Goal: Transaction & Acquisition: Purchase product/service

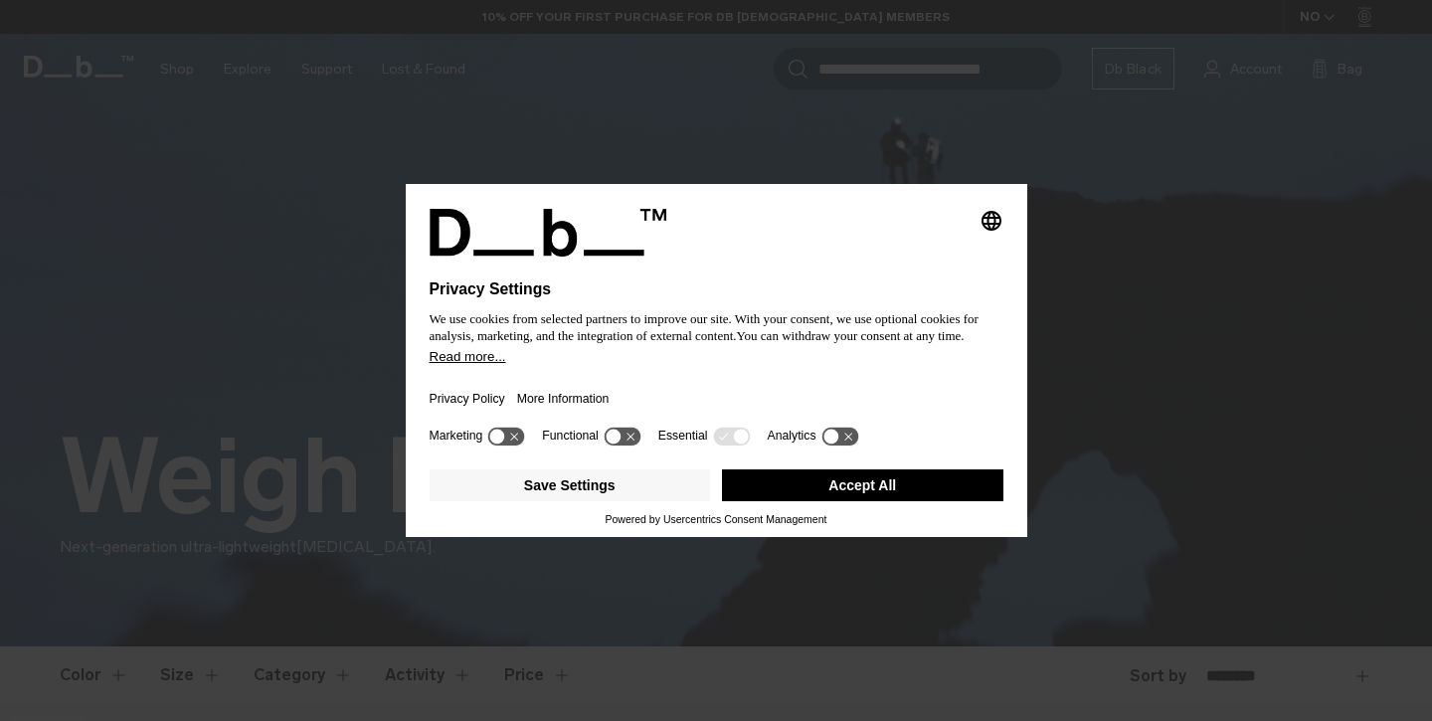
click at [887, 485] on button "Accept All" at bounding box center [862, 485] width 281 height 32
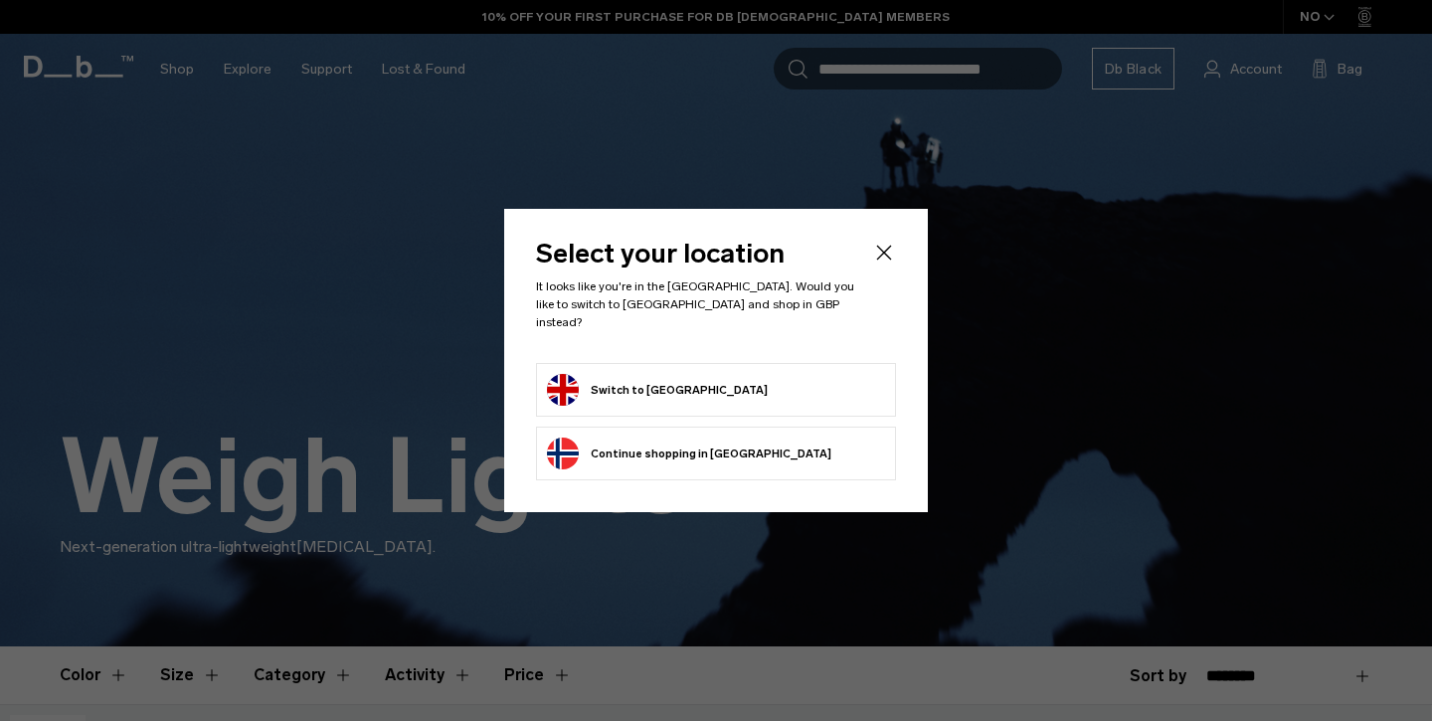
click at [828, 374] on form "Switch to United Kingdom" at bounding box center [716, 390] width 338 height 32
click at [669, 393] on button "Switch to United Kingdom" at bounding box center [657, 390] width 221 height 32
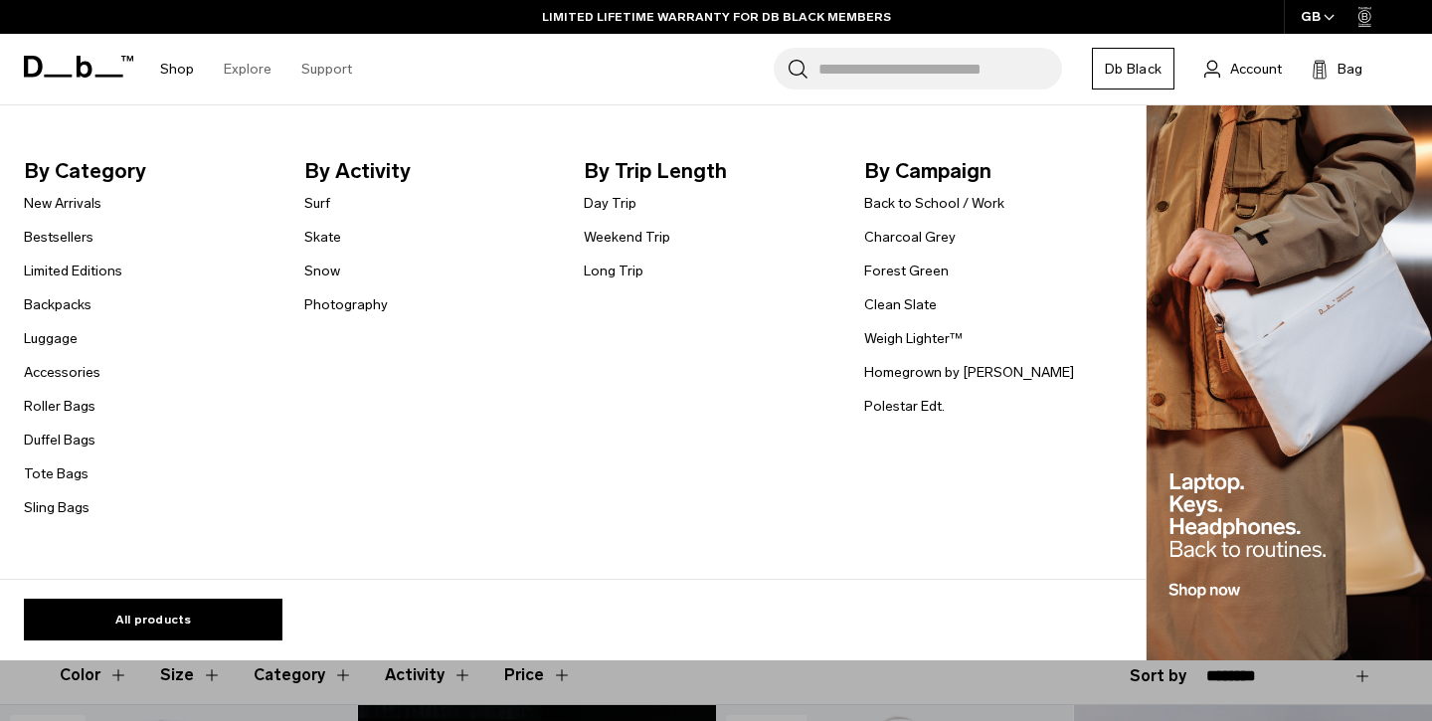
click at [183, 70] on link "Shop" at bounding box center [177, 69] width 34 height 71
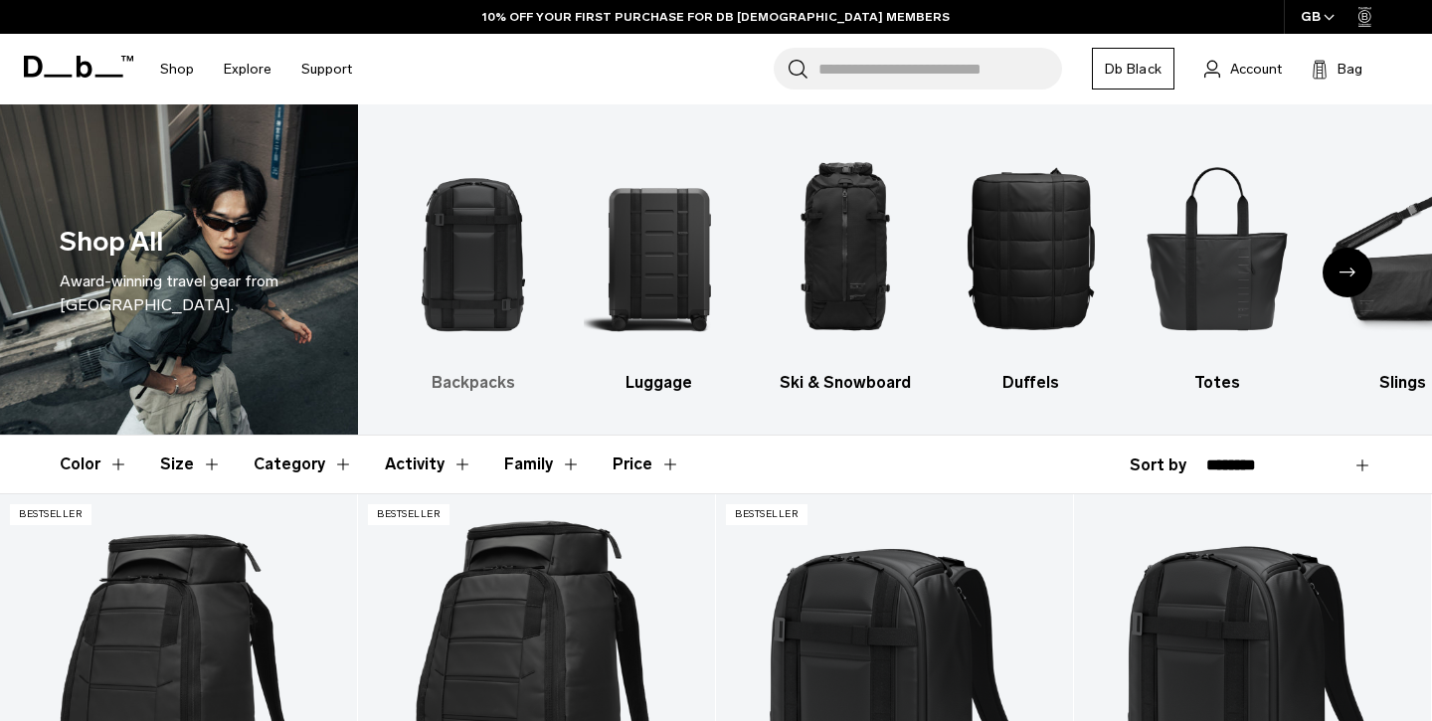
click at [492, 309] on img "1 / 10" at bounding box center [473, 247] width 151 height 227
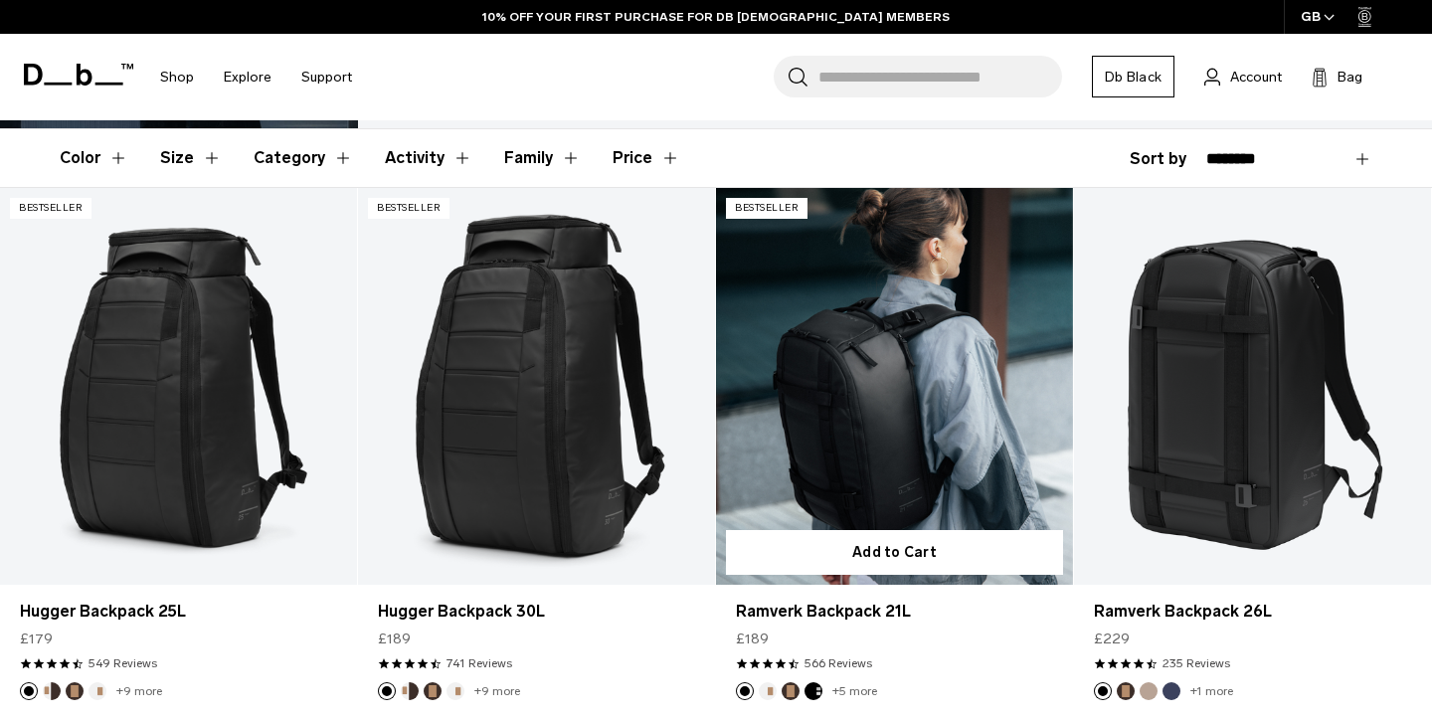
scroll to position [323, 0]
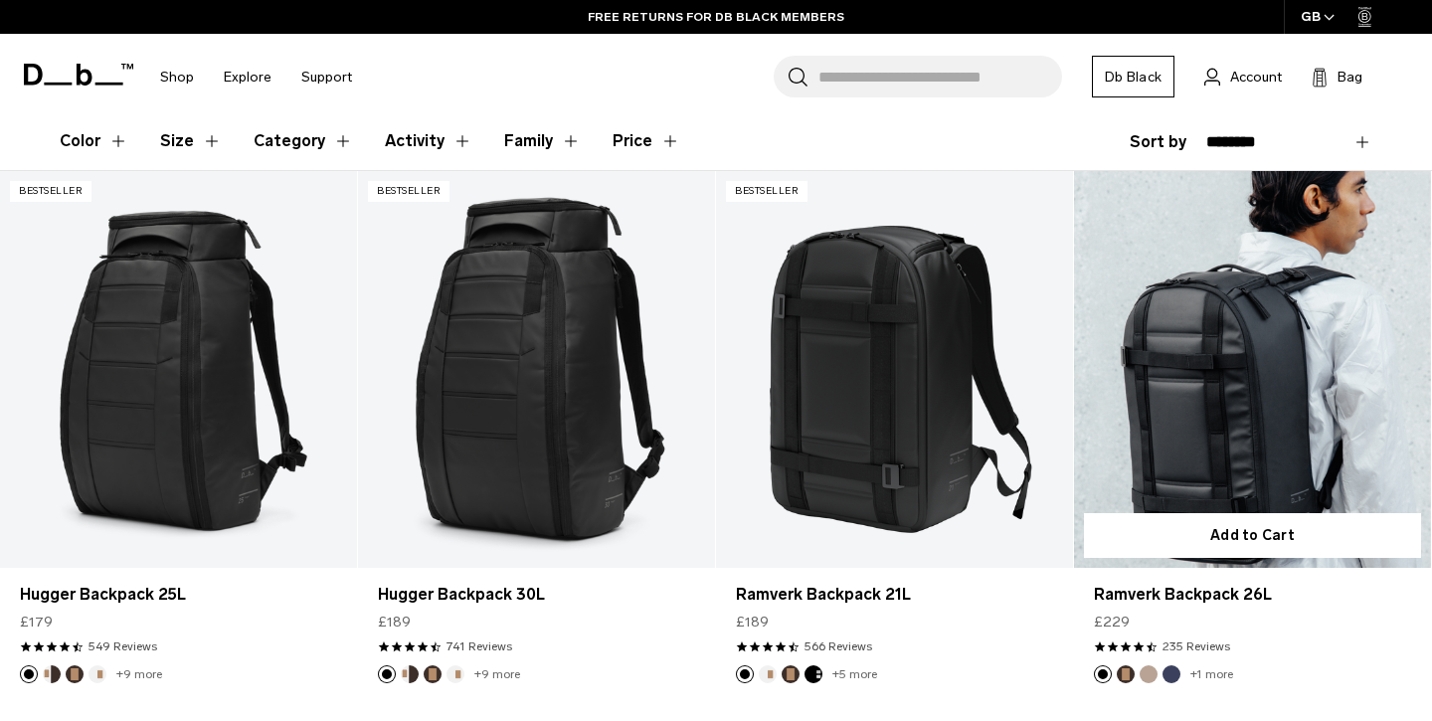
click at [1216, 401] on link "Ramverk Backpack 26L" at bounding box center [1252, 369] width 357 height 397
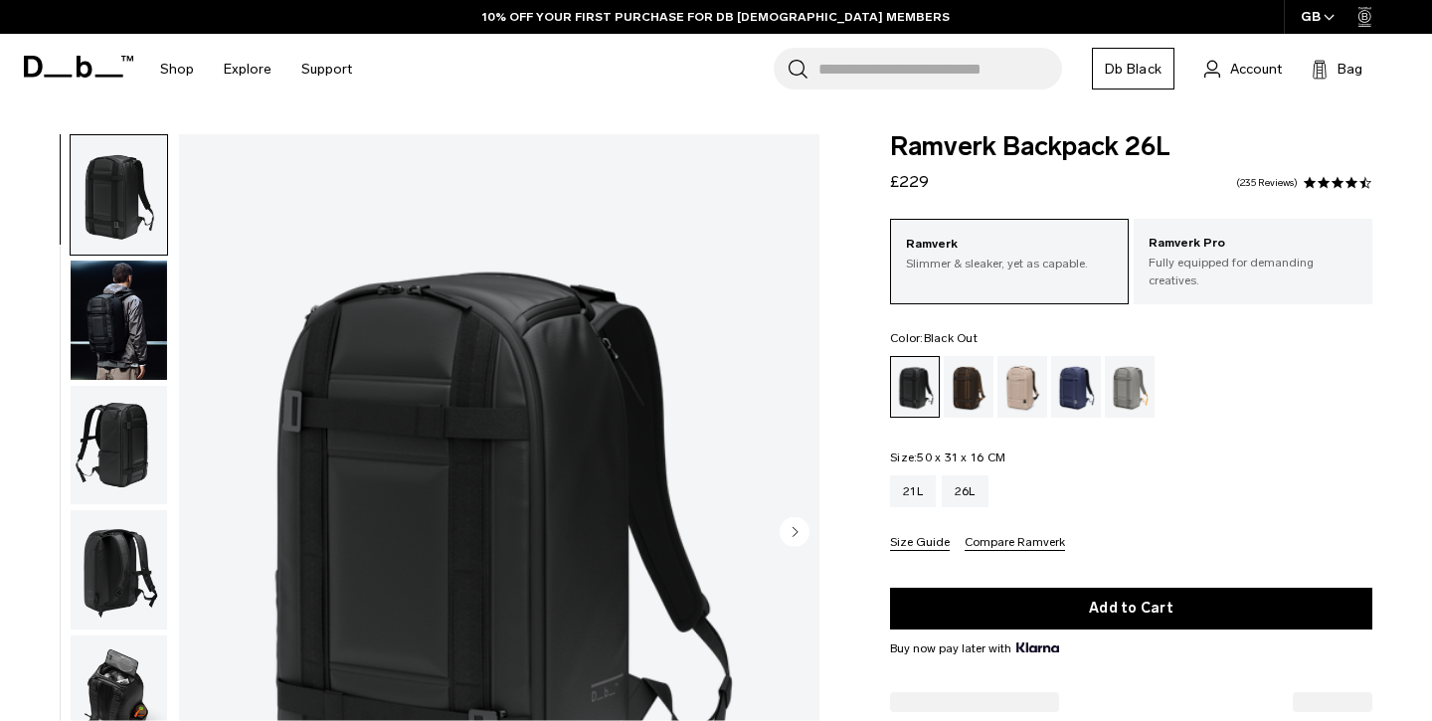
click at [101, 320] on img "button" at bounding box center [119, 319] width 96 height 119
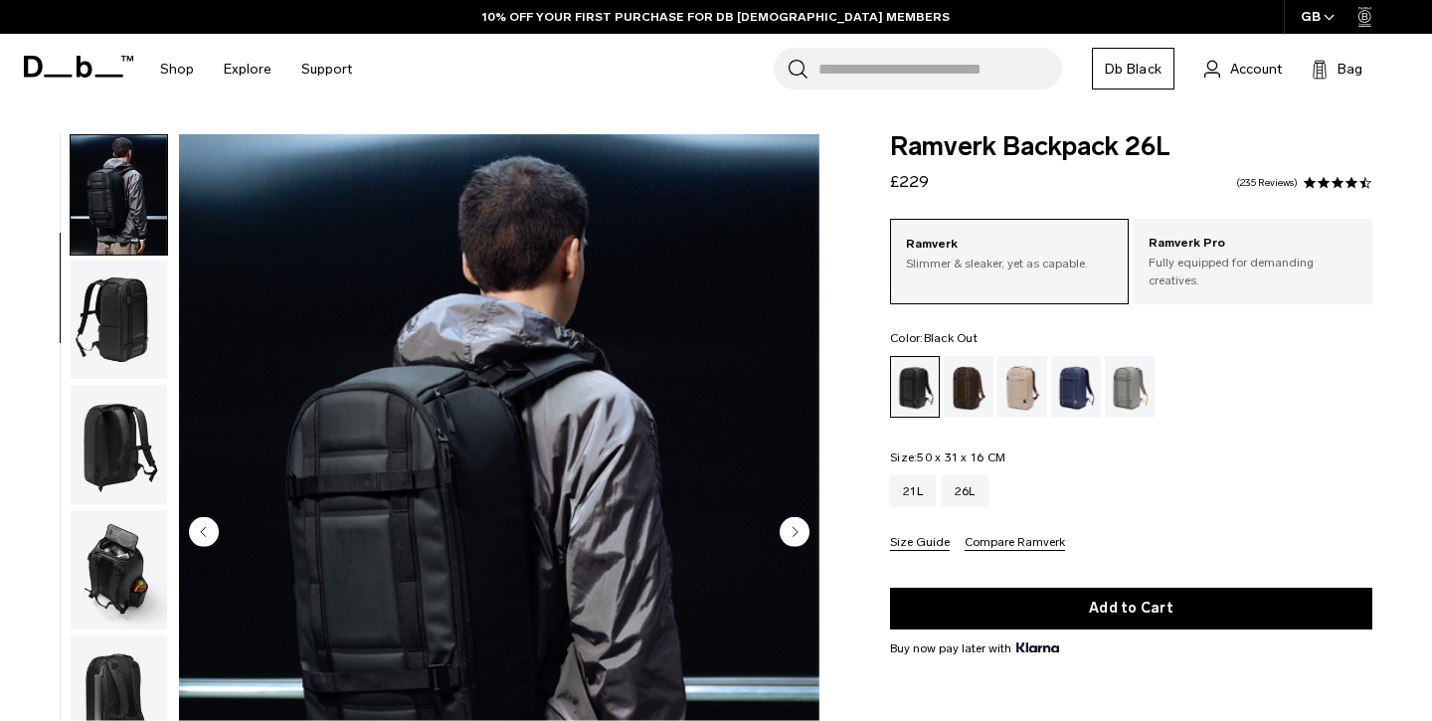
click at [110, 331] on img "button" at bounding box center [119, 319] width 96 height 119
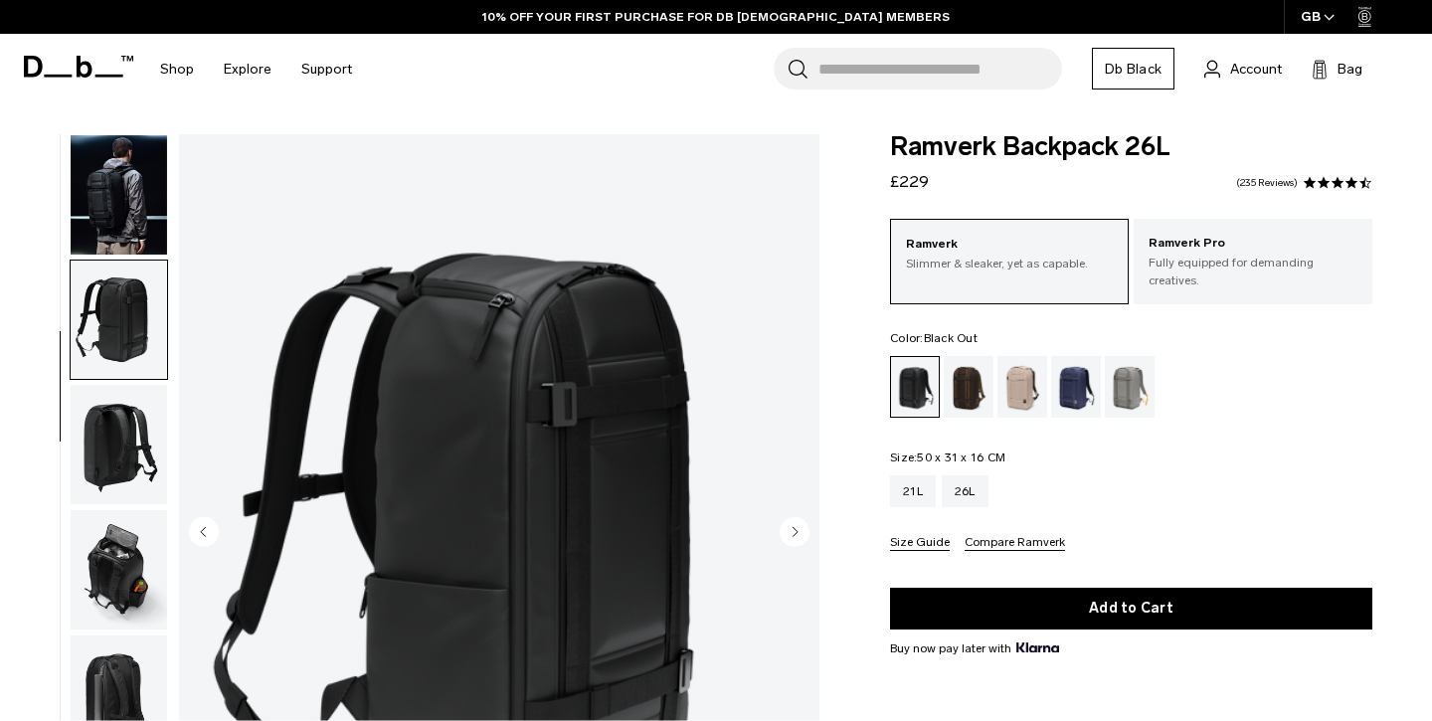
scroll to position [197, 0]
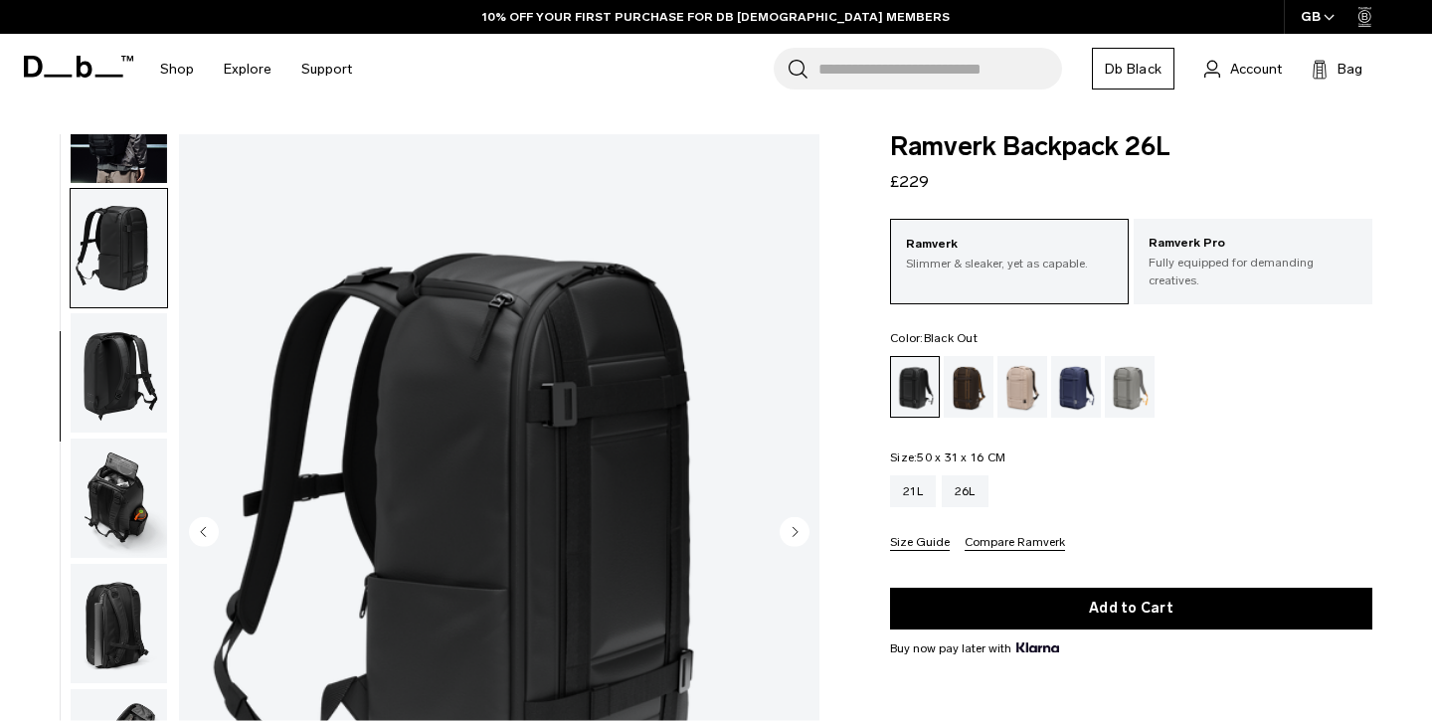
click at [94, 437] on button "button" at bounding box center [119, 497] width 98 height 121
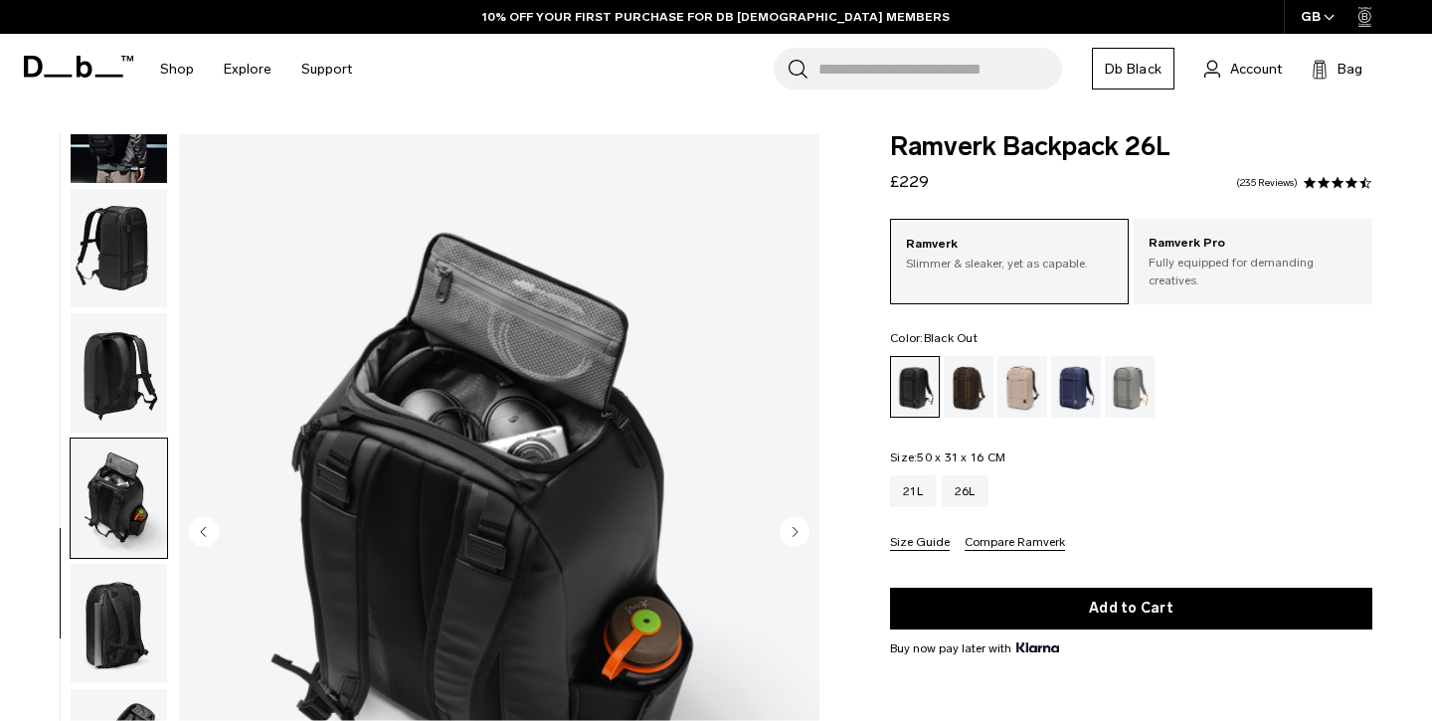
click at [101, 524] on img "button" at bounding box center [119, 497] width 96 height 119
click at [120, 625] on img "button" at bounding box center [119, 623] width 96 height 119
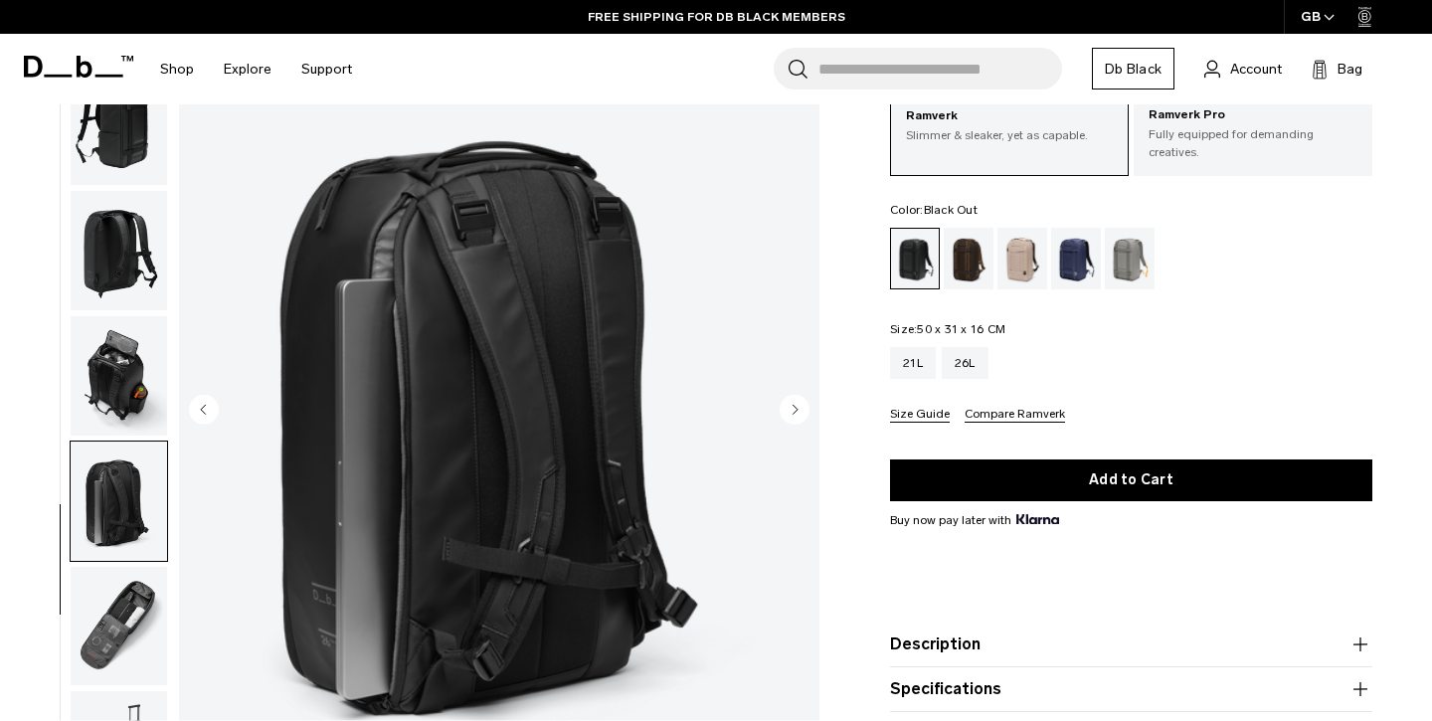
scroll to position [162, 0]
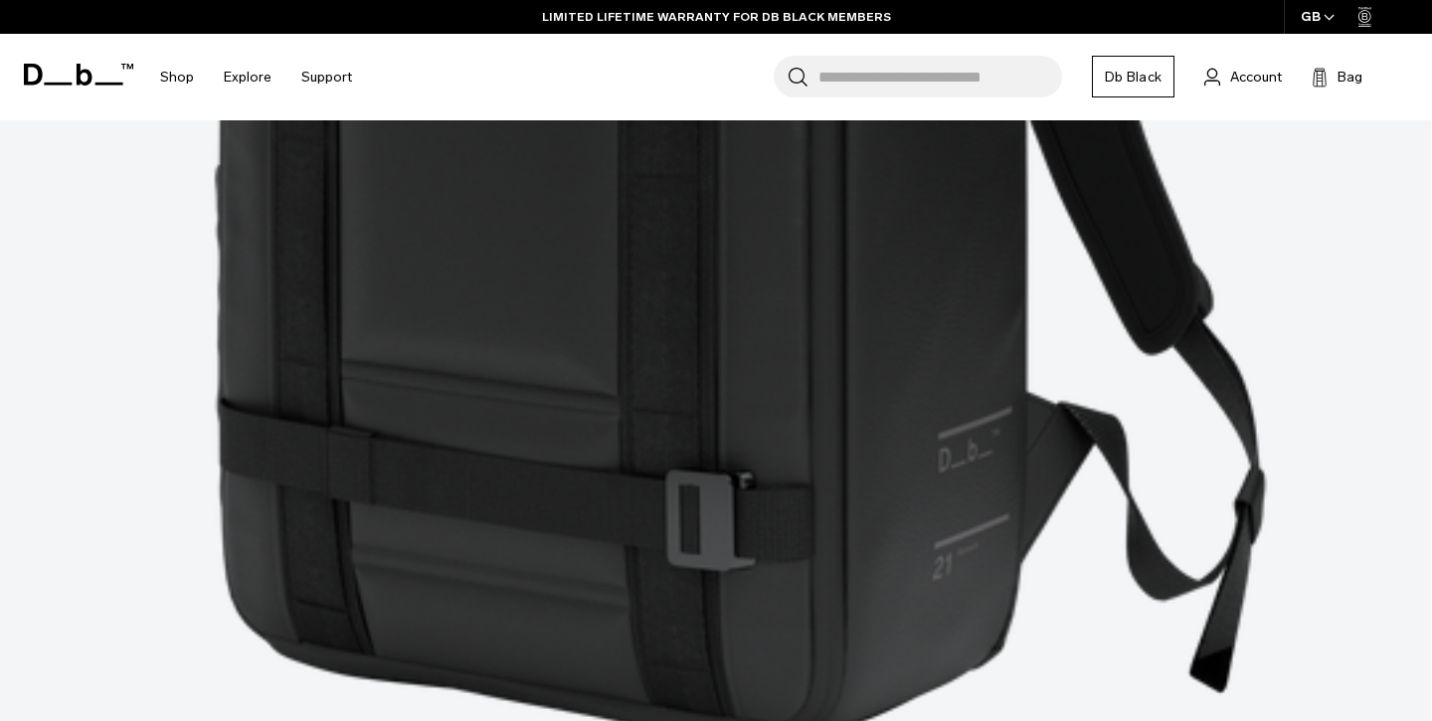
scroll to position [5396, 0]
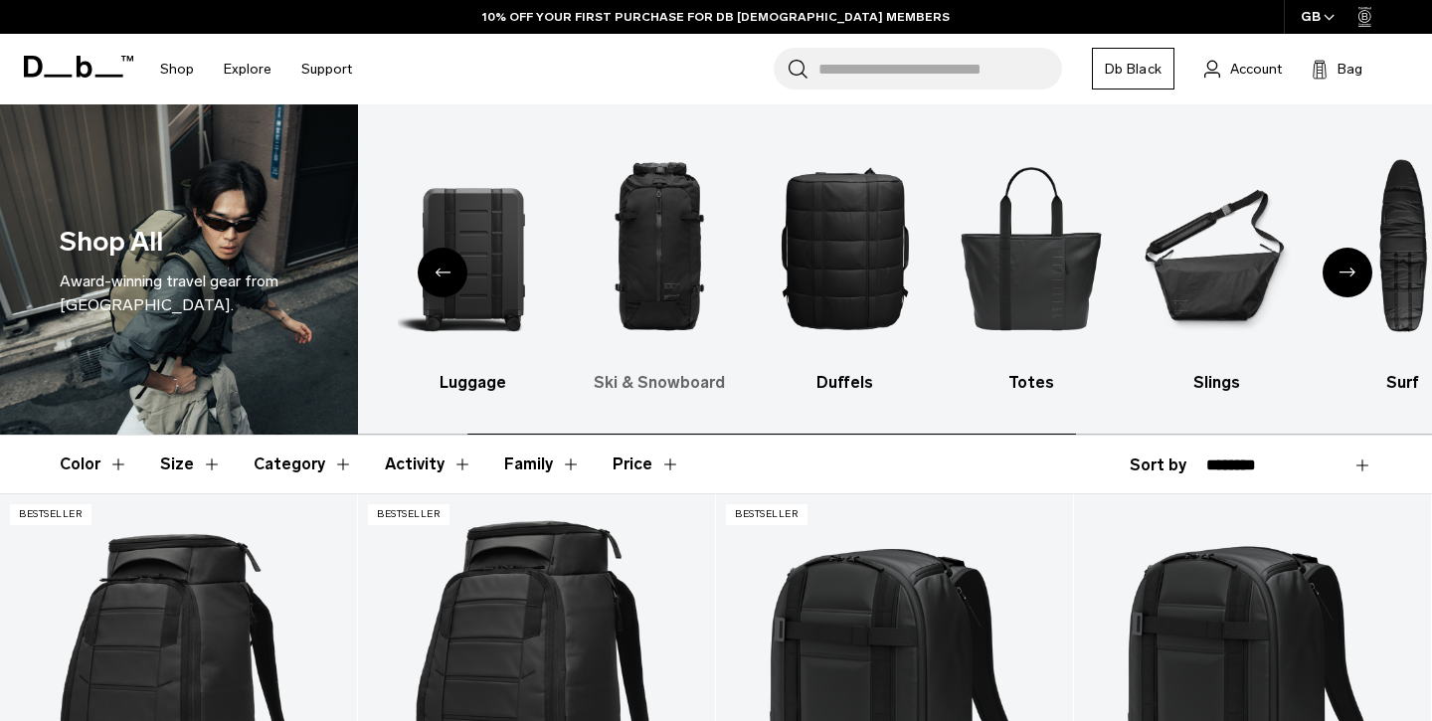
click at [671, 262] on img "3 / 10" at bounding box center [659, 247] width 151 height 227
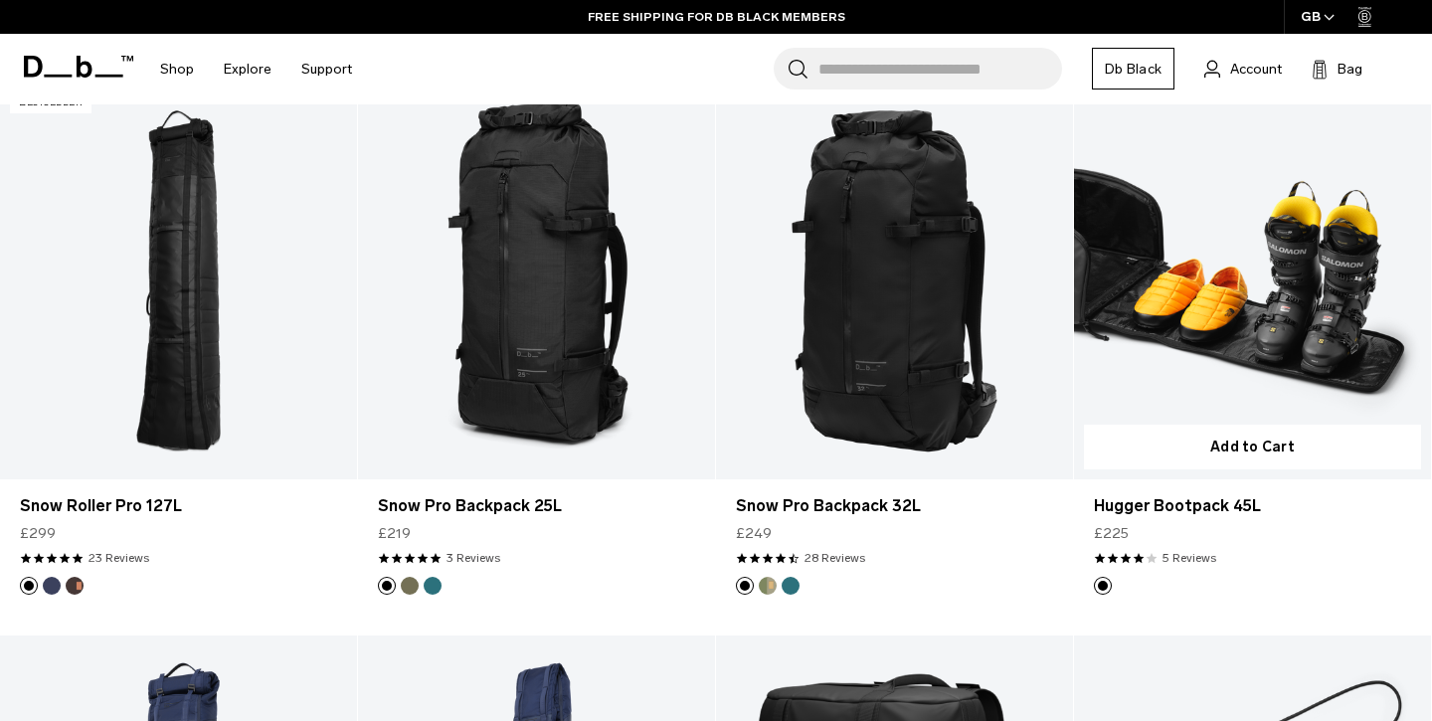
click at [1235, 308] on link "Hugger Bootpack 45L" at bounding box center [1252, 281] width 357 height 397
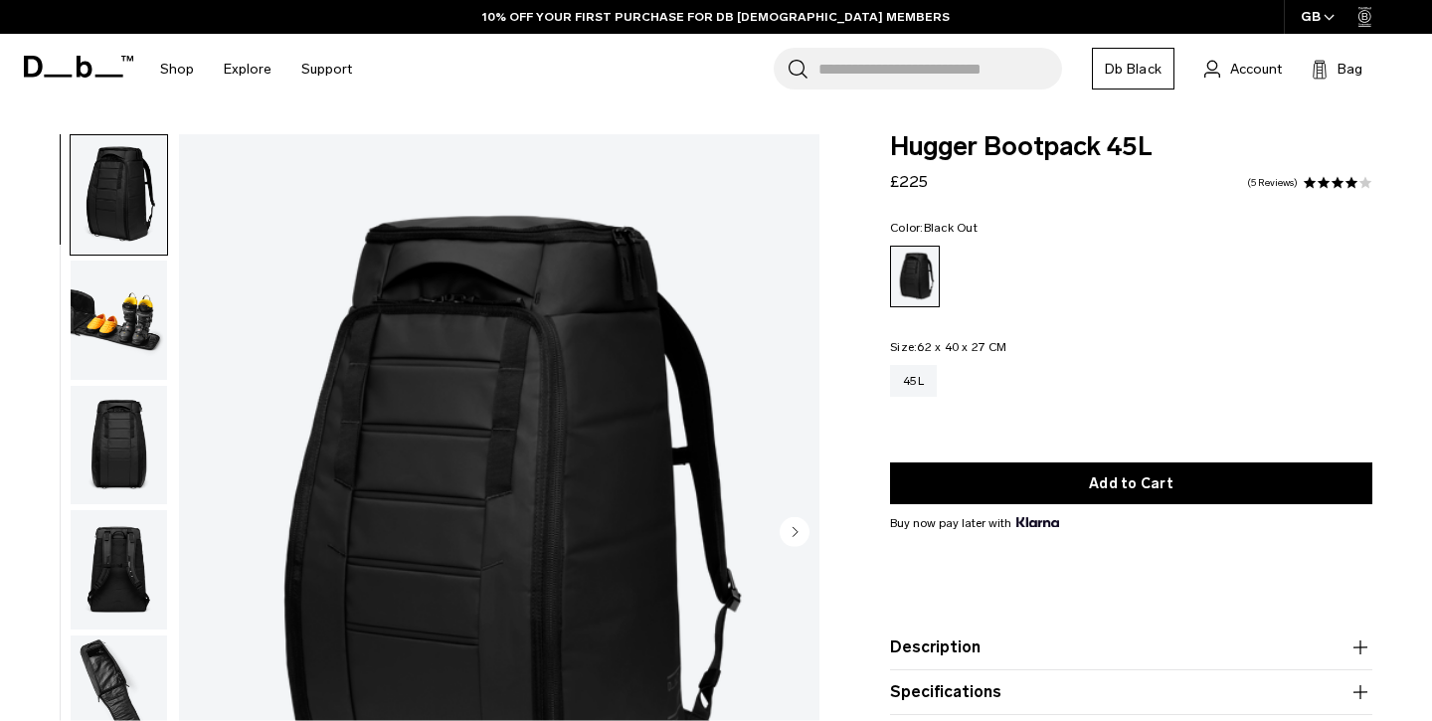
click at [106, 339] on img "button" at bounding box center [119, 319] width 96 height 119
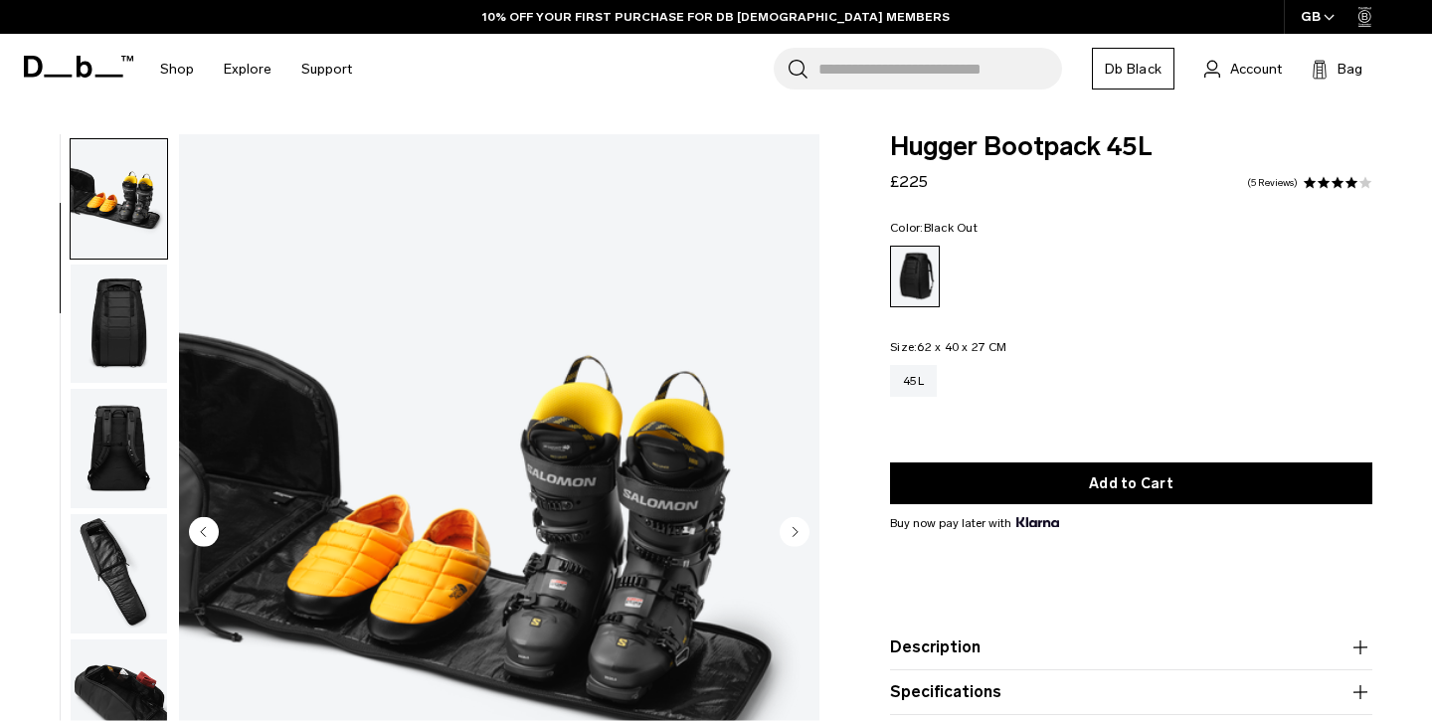
scroll to position [125, 0]
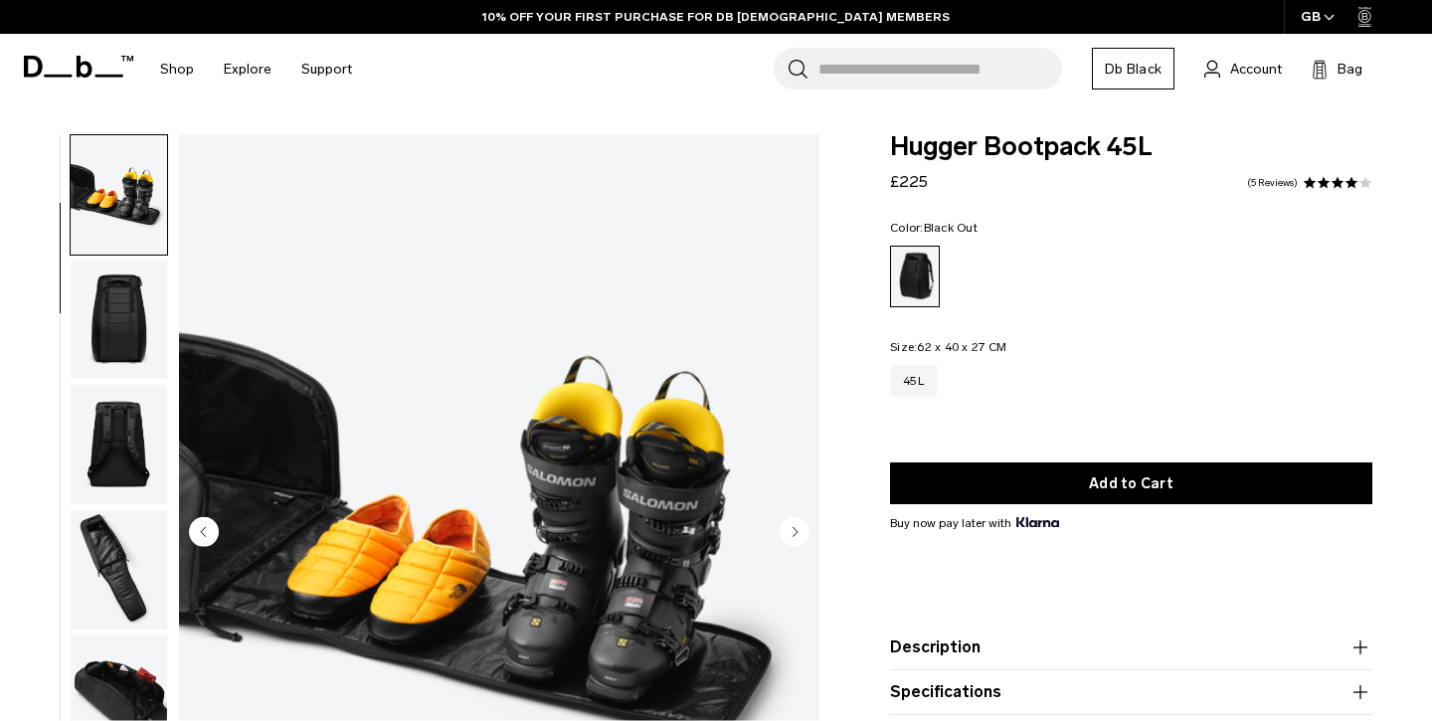
click at [120, 436] on img "button" at bounding box center [119, 444] width 96 height 119
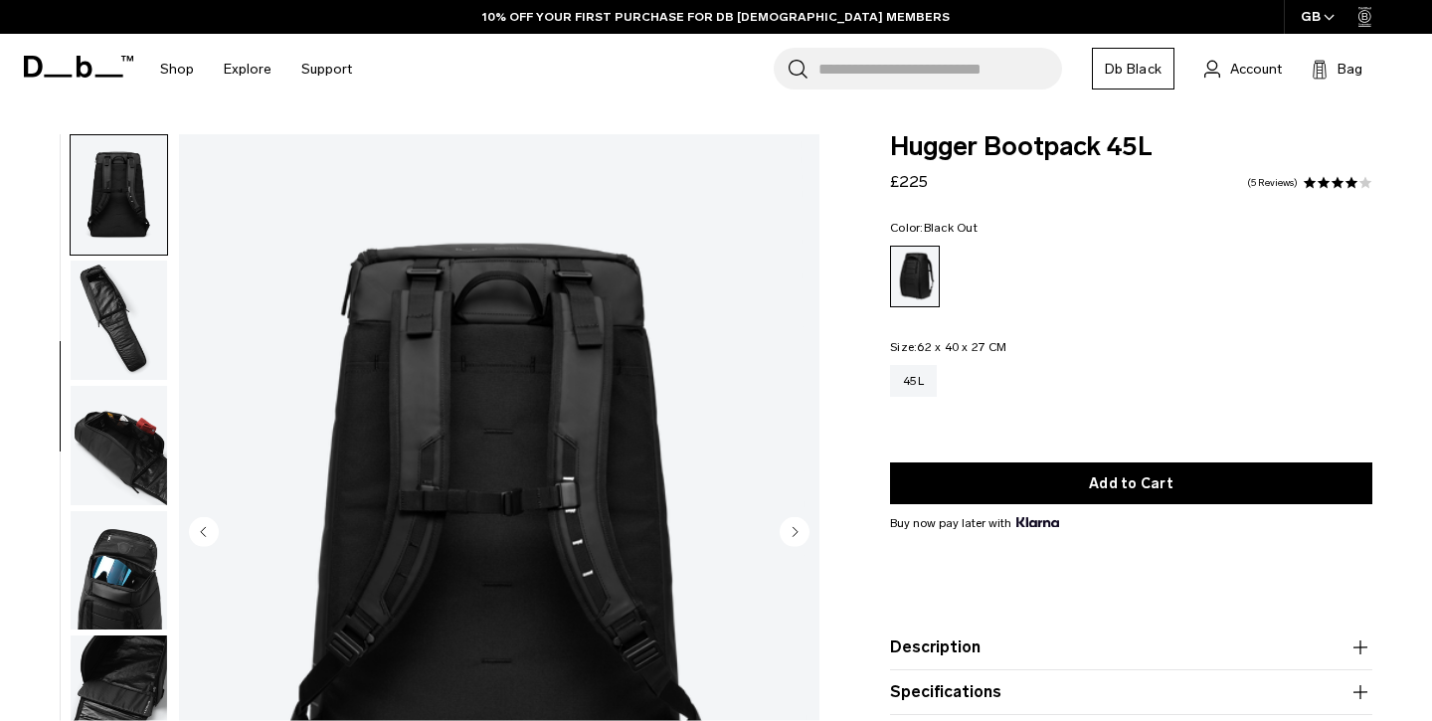
click at [122, 490] on img "button" at bounding box center [119, 445] width 96 height 119
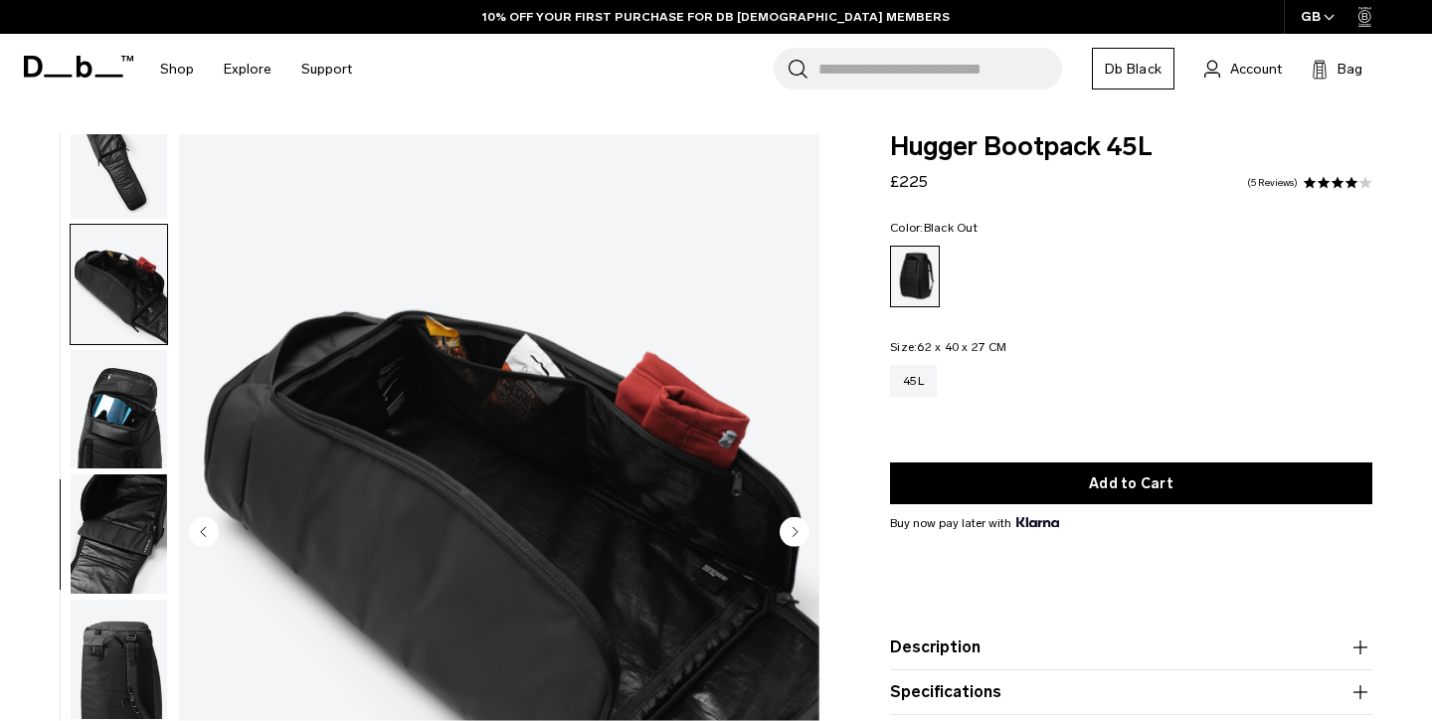
scroll to position [572, 0]
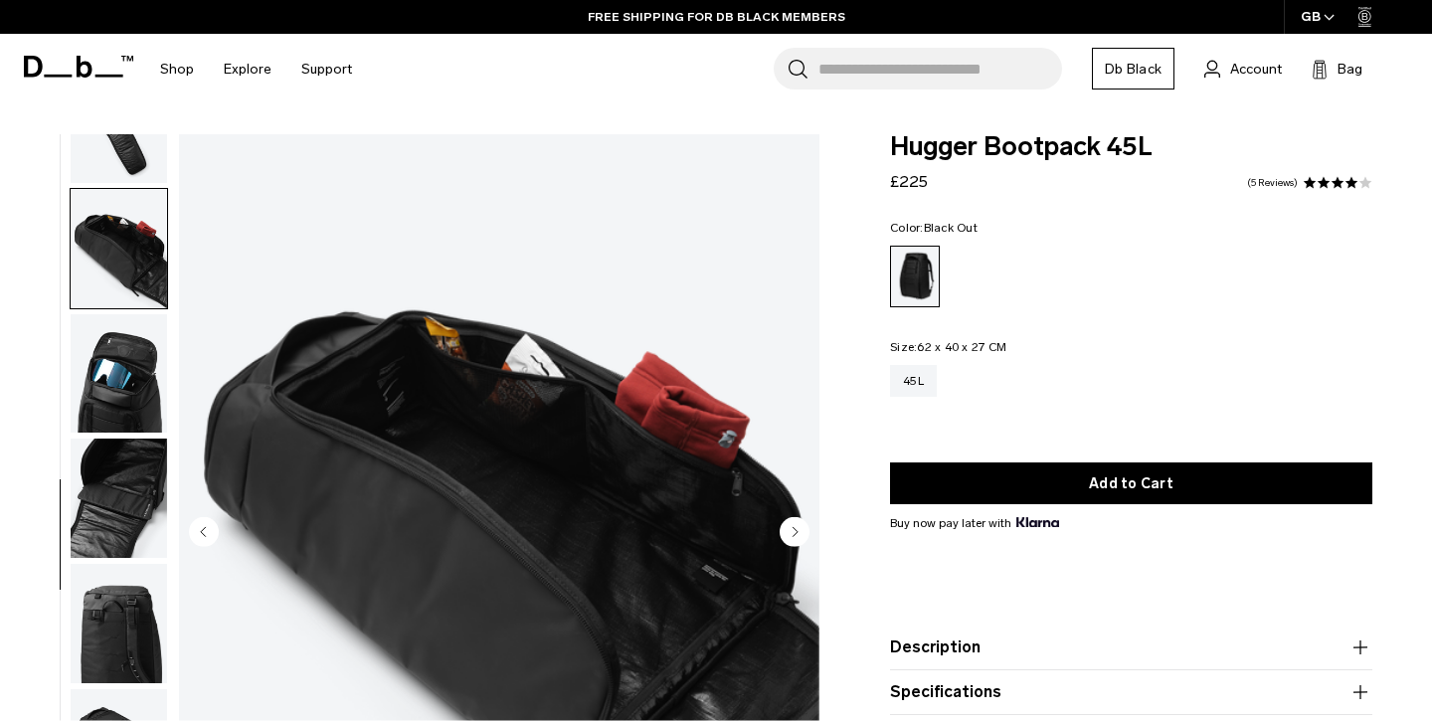
click at [122, 490] on img "button" at bounding box center [119, 497] width 96 height 119
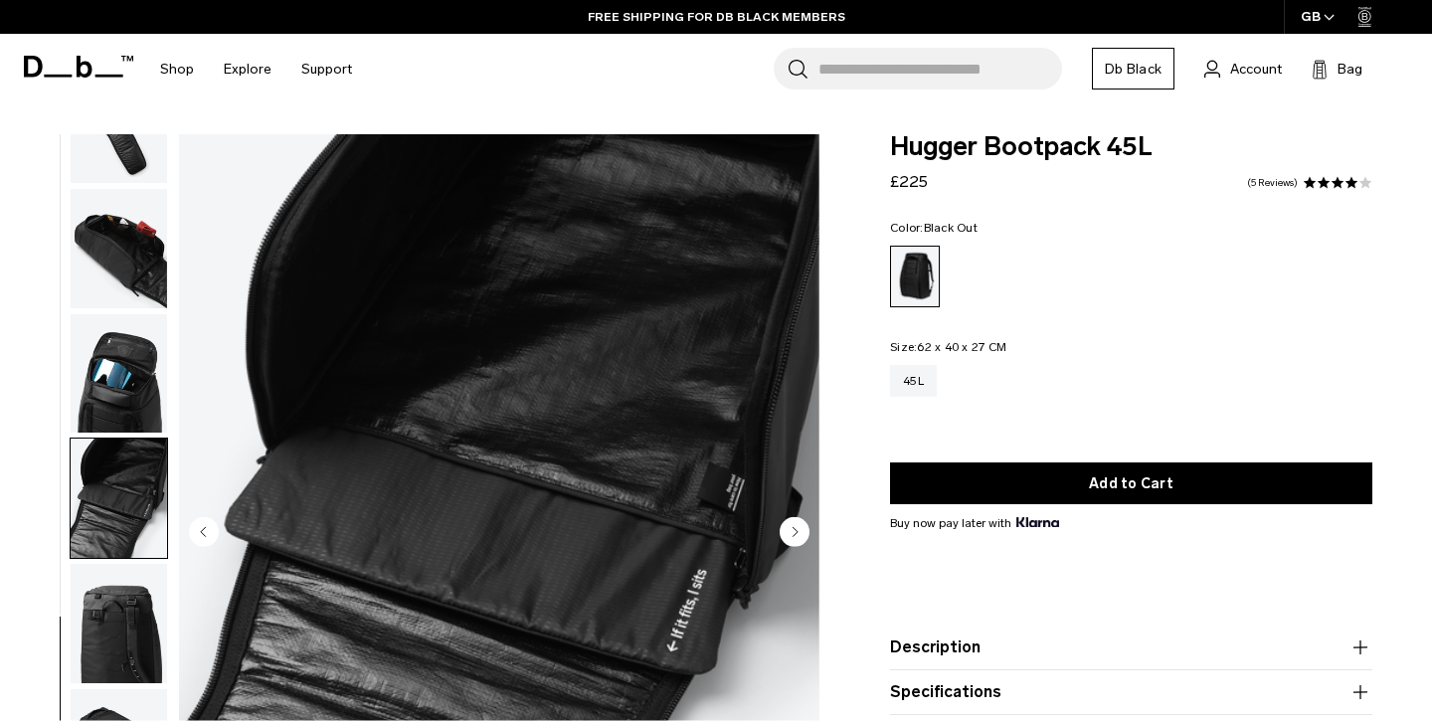
click at [123, 381] on img "button" at bounding box center [119, 373] width 96 height 119
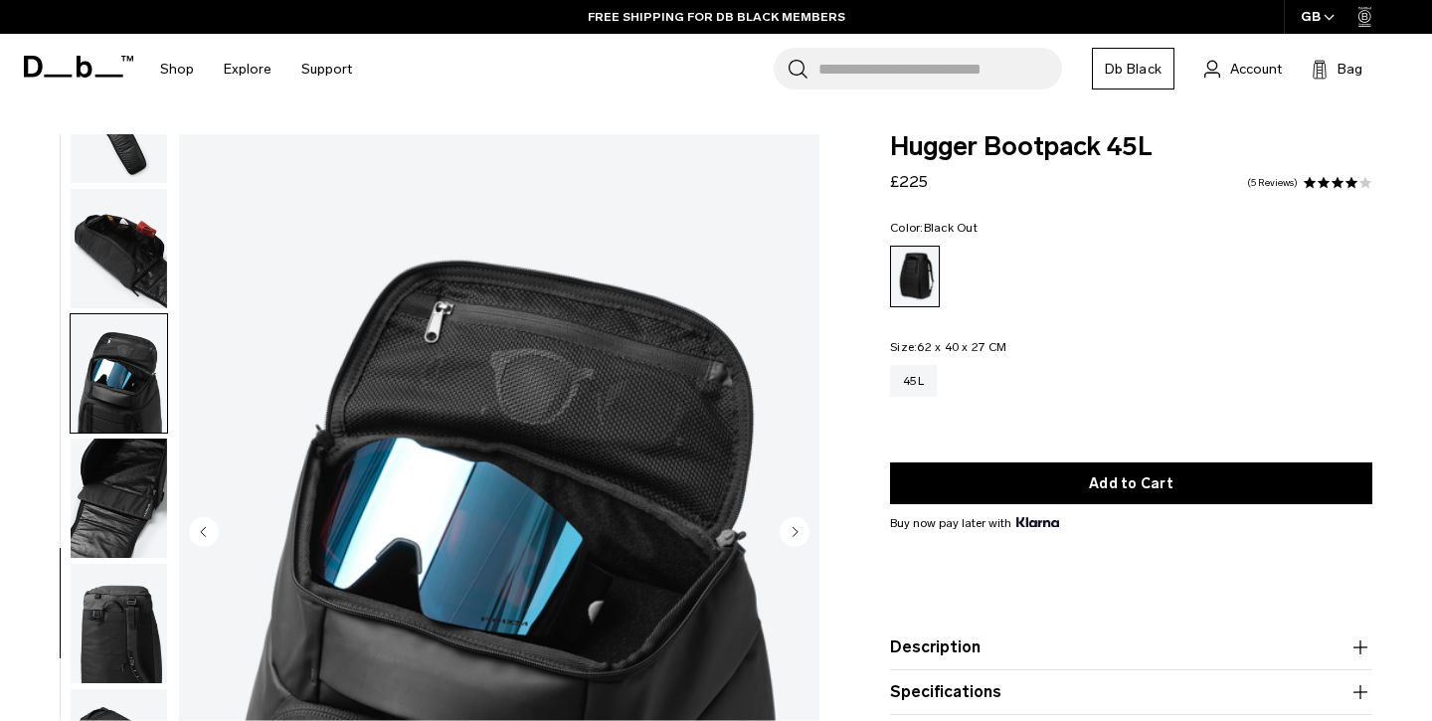
click at [133, 576] on img "button" at bounding box center [119, 623] width 96 height 119
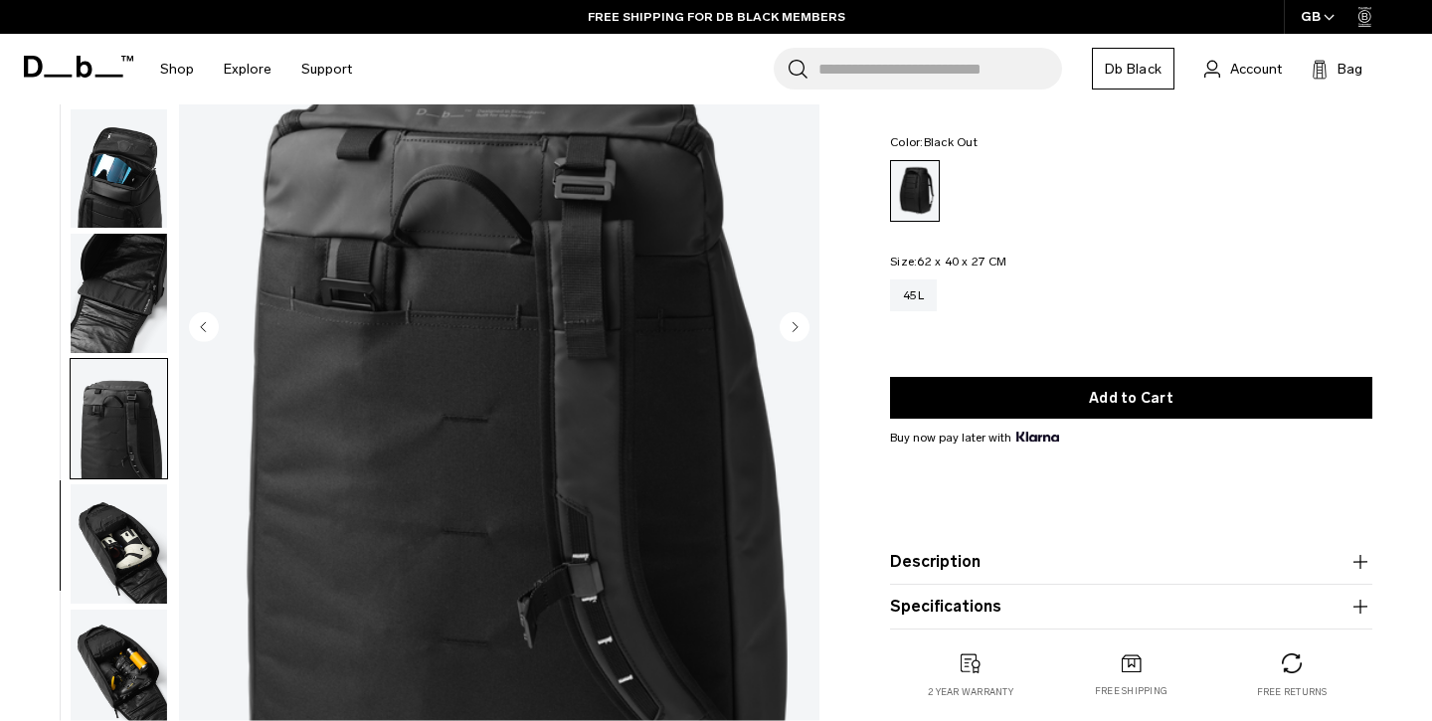
scroll to position [217, 0]
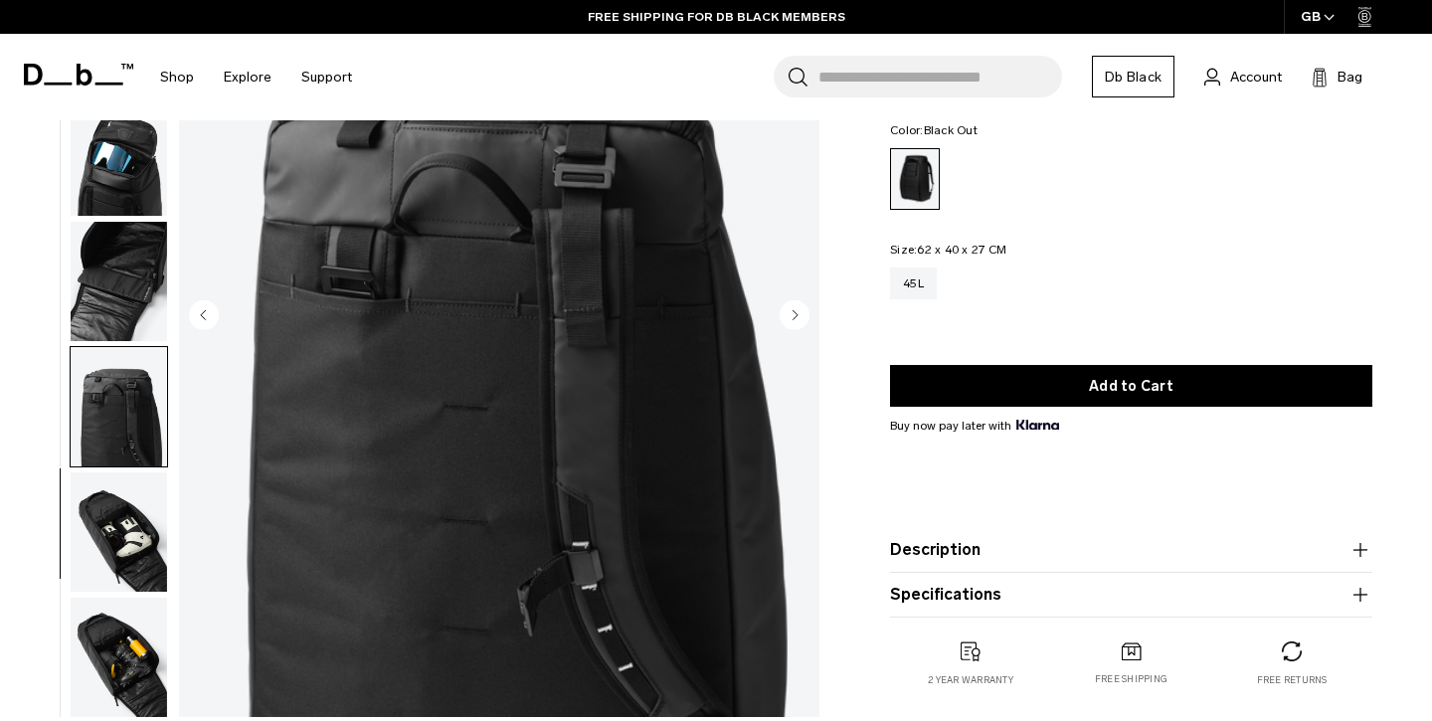
click at [133, 576] on img "button" at bounding box center [119, 531] width 96 height 119
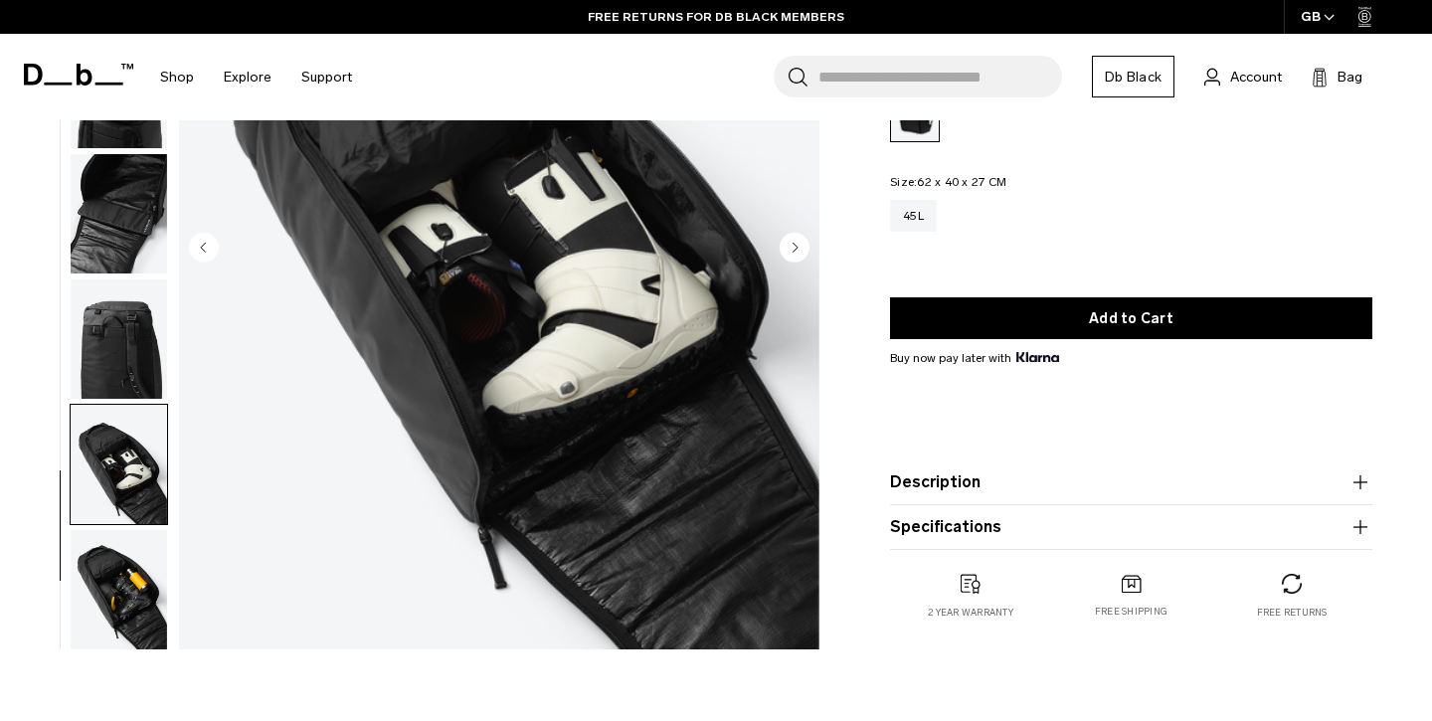
scroll to position [295, 0]
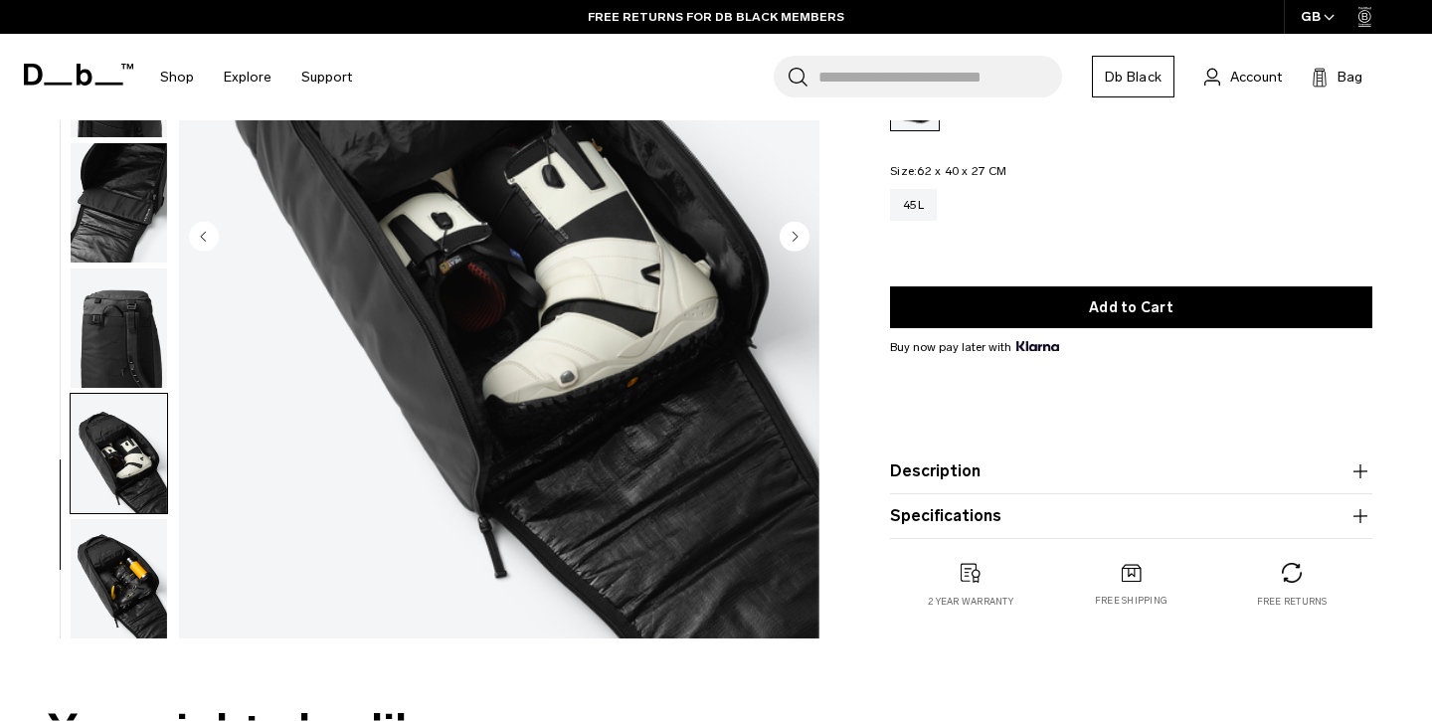
click at [121, 605] on img "button" at bounding box center [119, 578] width 96 height 119
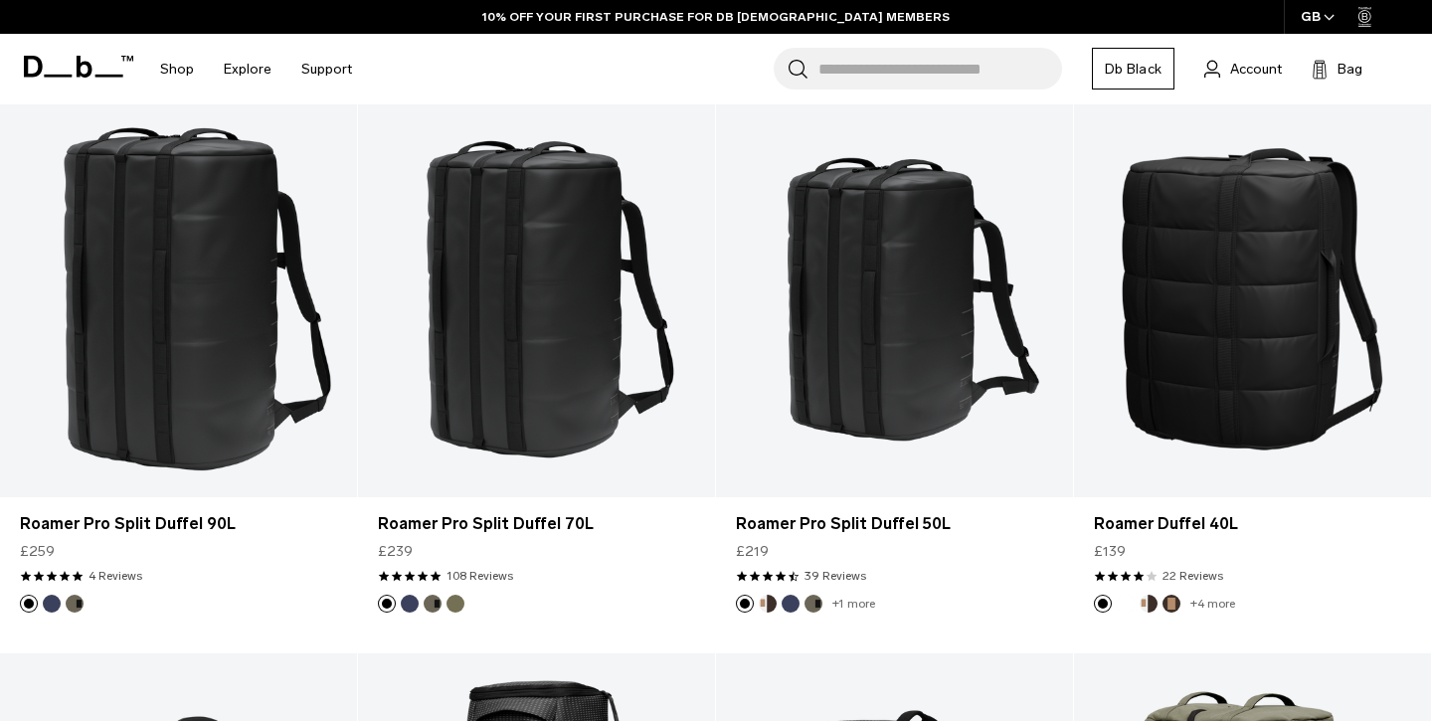
scroll to position [3688, 0]
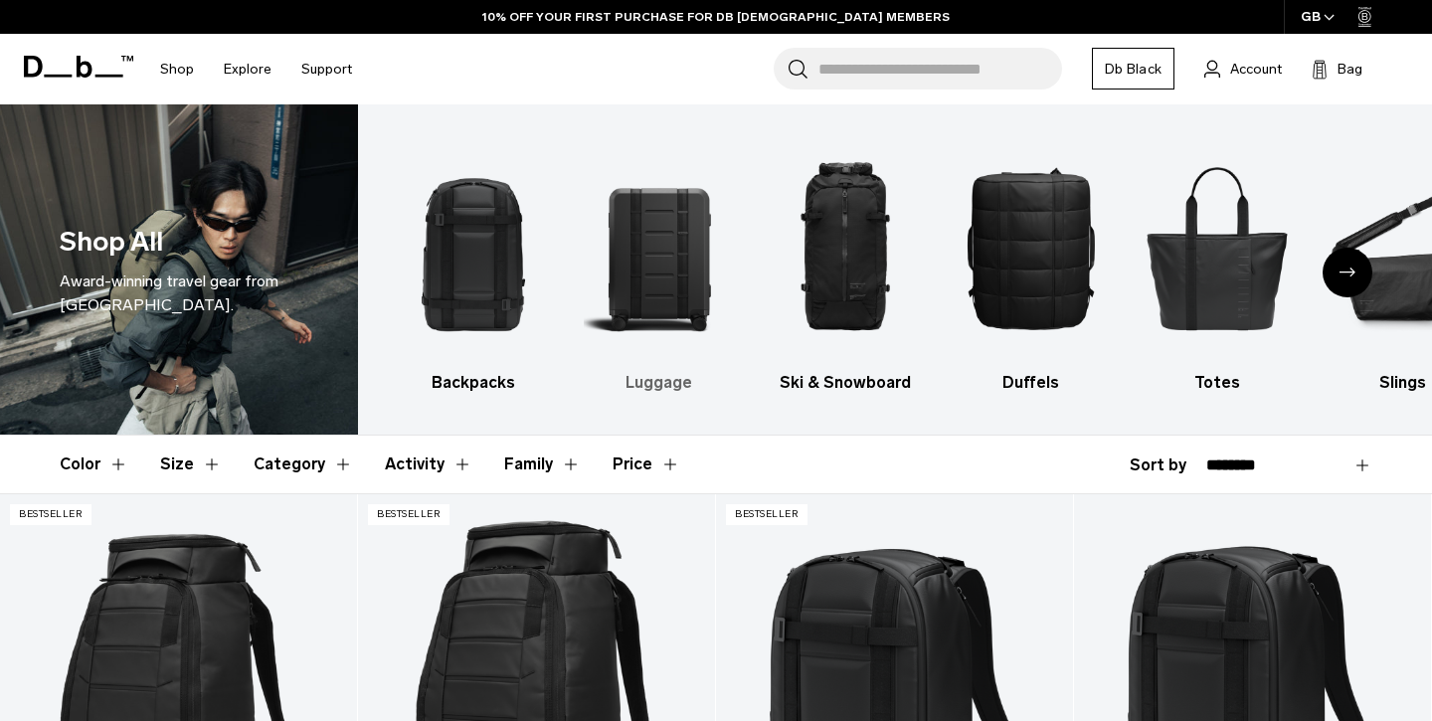
click at [672, 253] on img "2 / 10" at bounding box center [659, 247] width 151 height 227
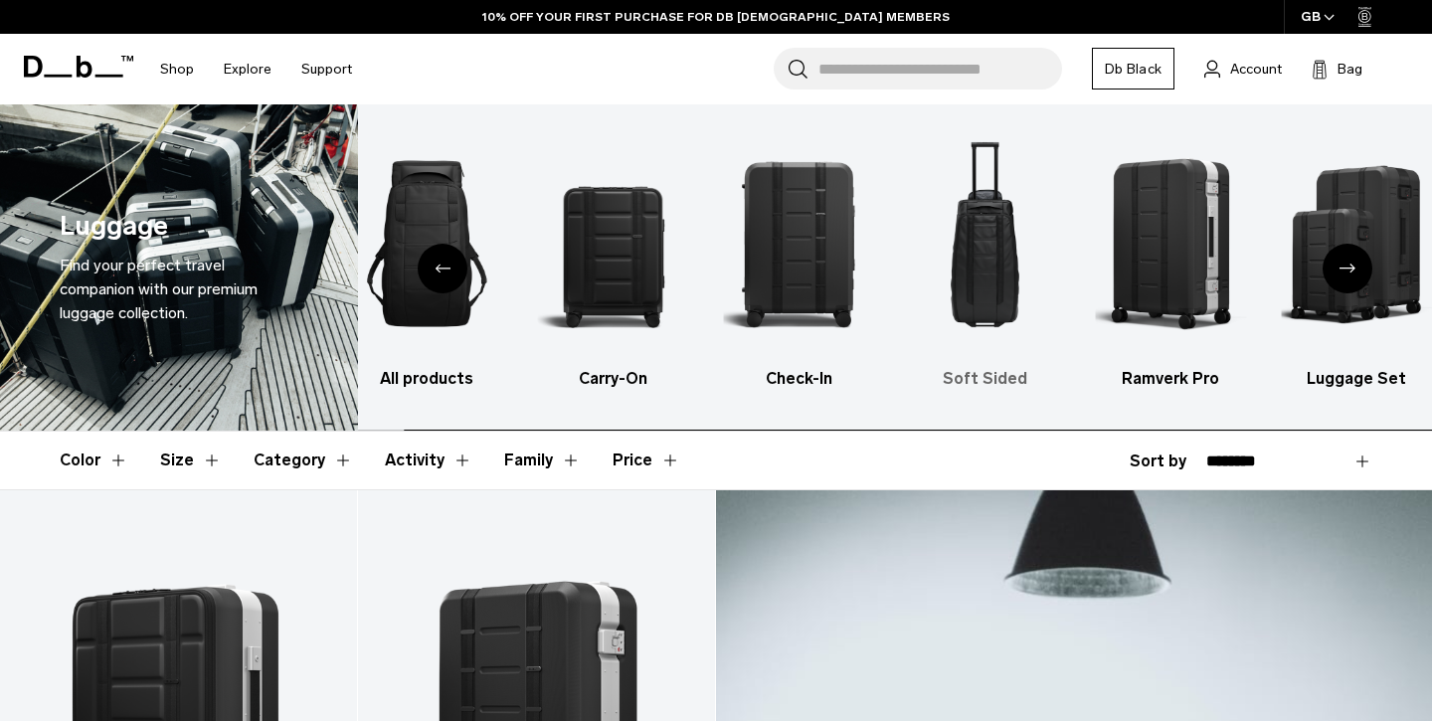
click at [974, 252] on img "4 / 6" at bounding box center [984, 243] width 151 height 227
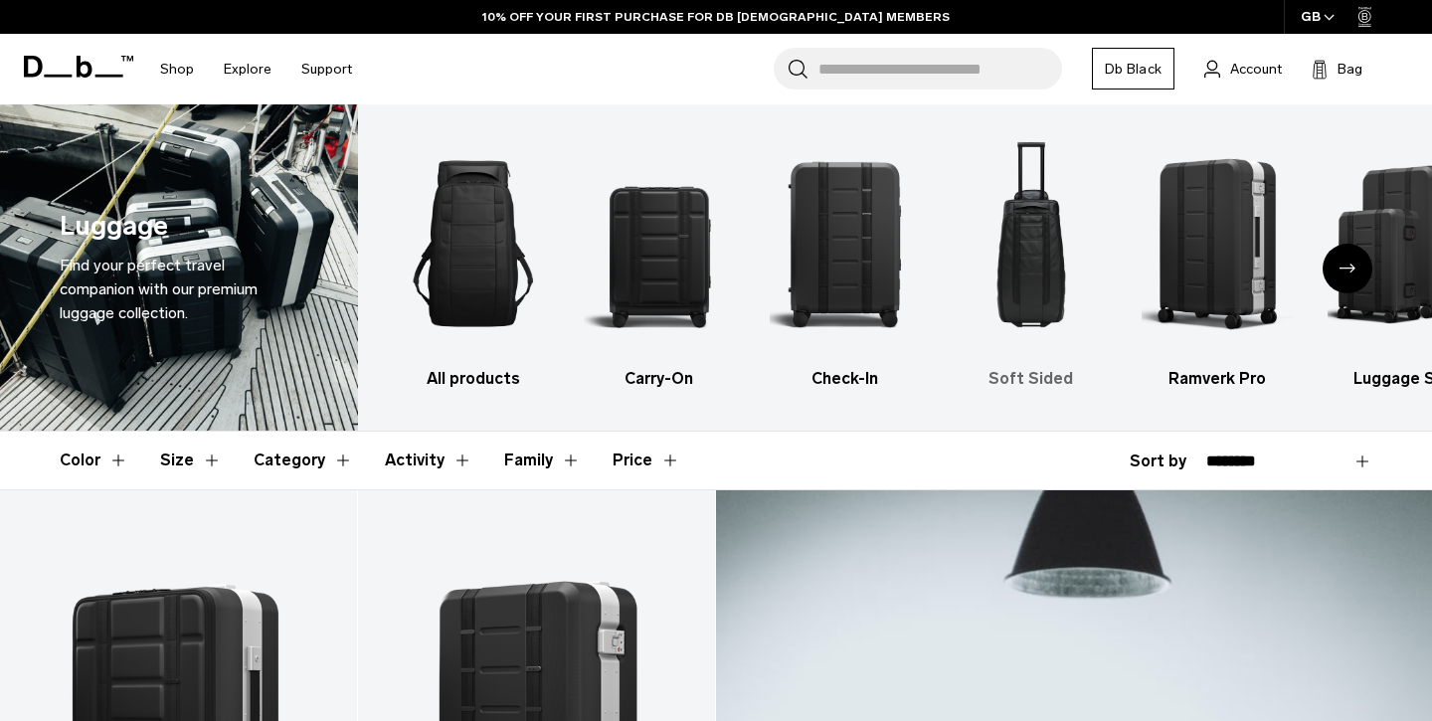
click at [1029, 272] on img "4 / 6" at bounding box center [1030, 243] width 151 height 227
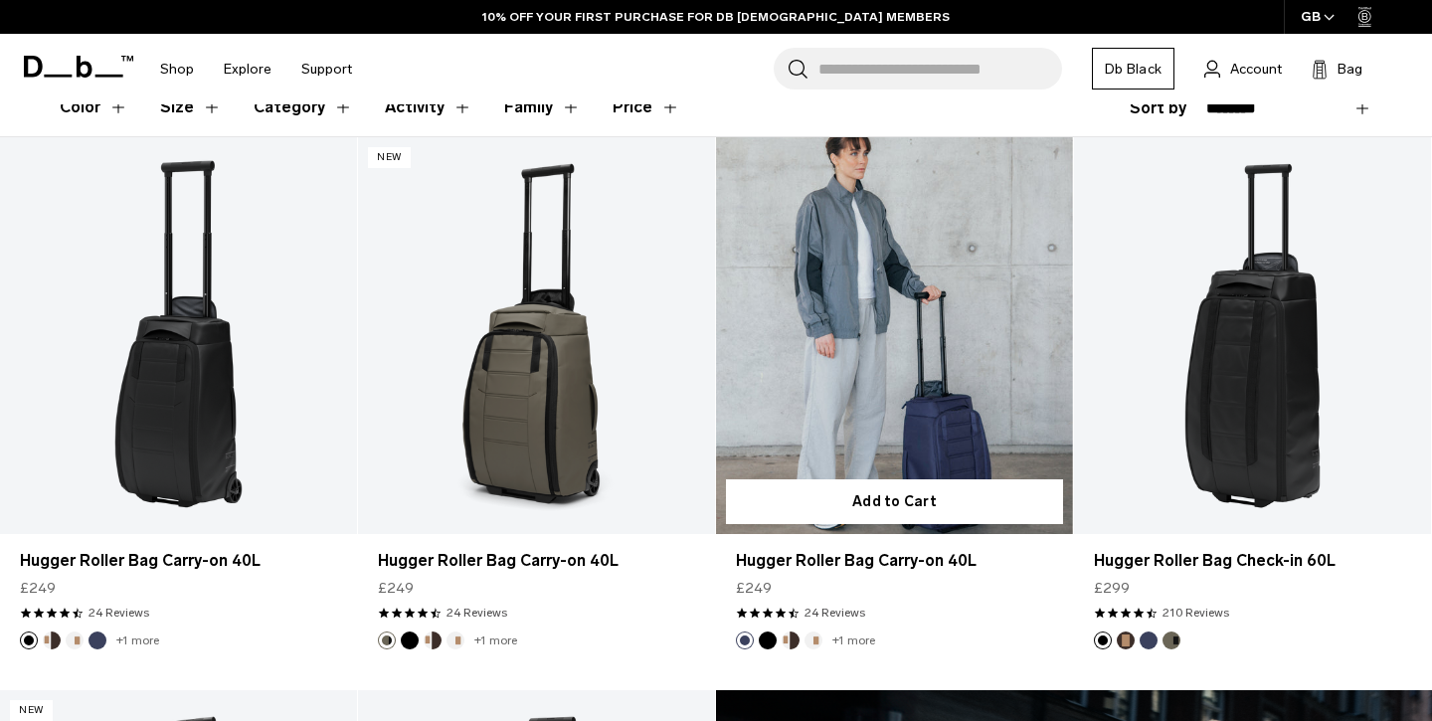
scroll to position [448, 0]
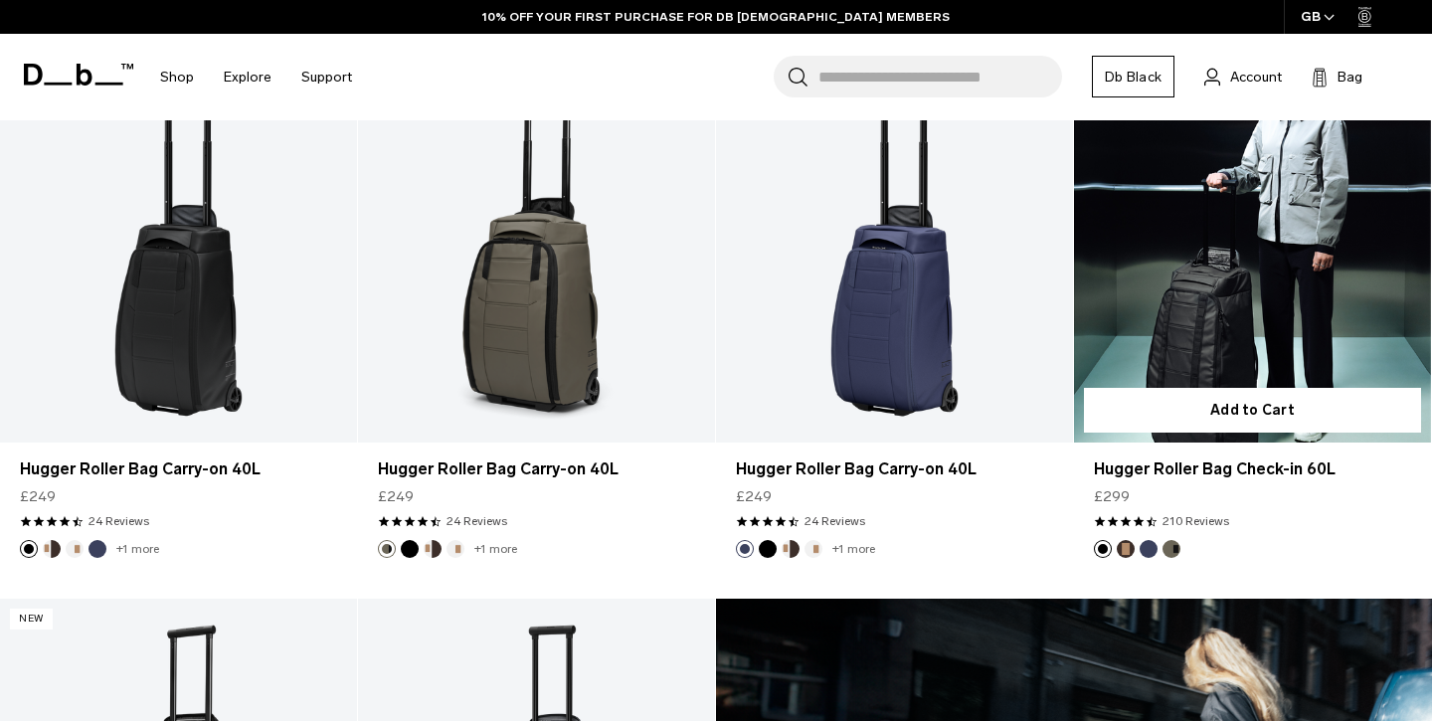
click at [1169, 297] on link "Hugger Roller Bag Check-in 60L" at bounding box center [1252, 244] width 357 height 397
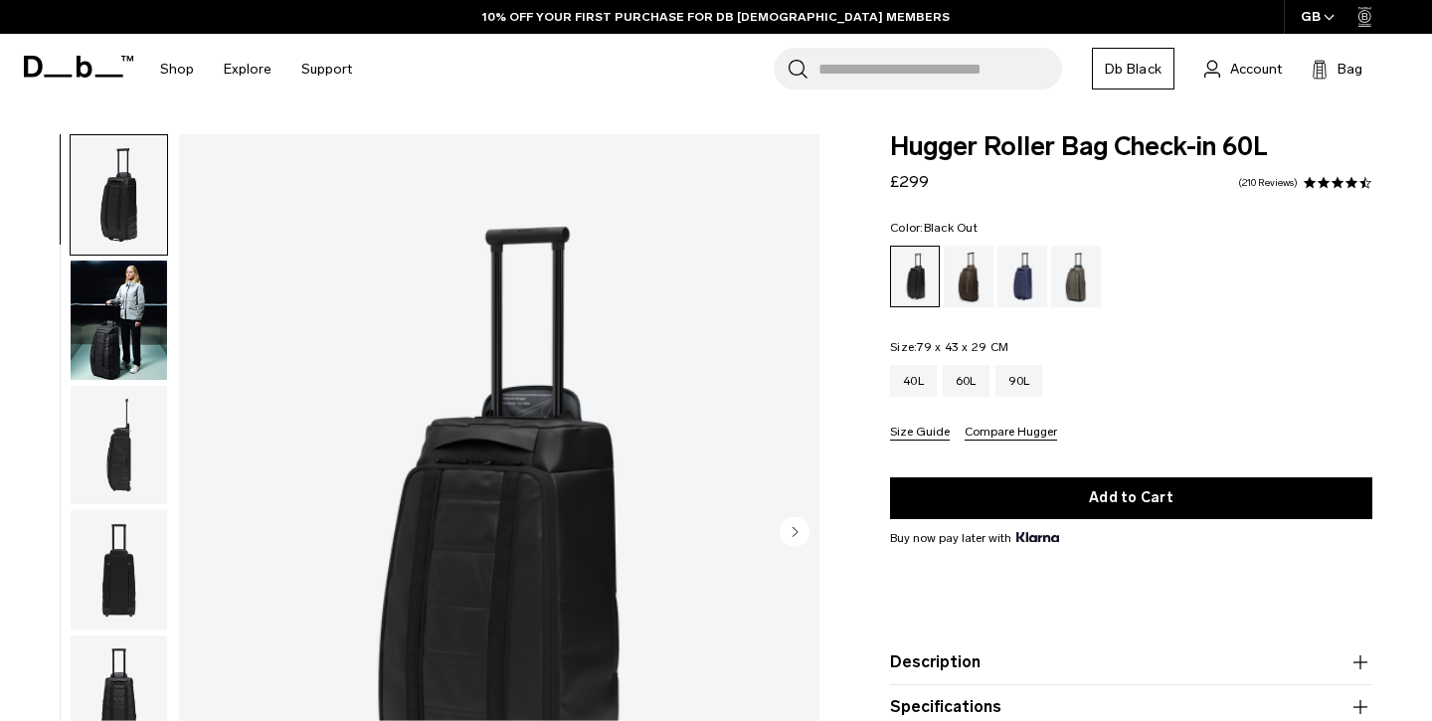
click at [130, 333] on img "button" at bounding box center [119, 319] width 96 height 119
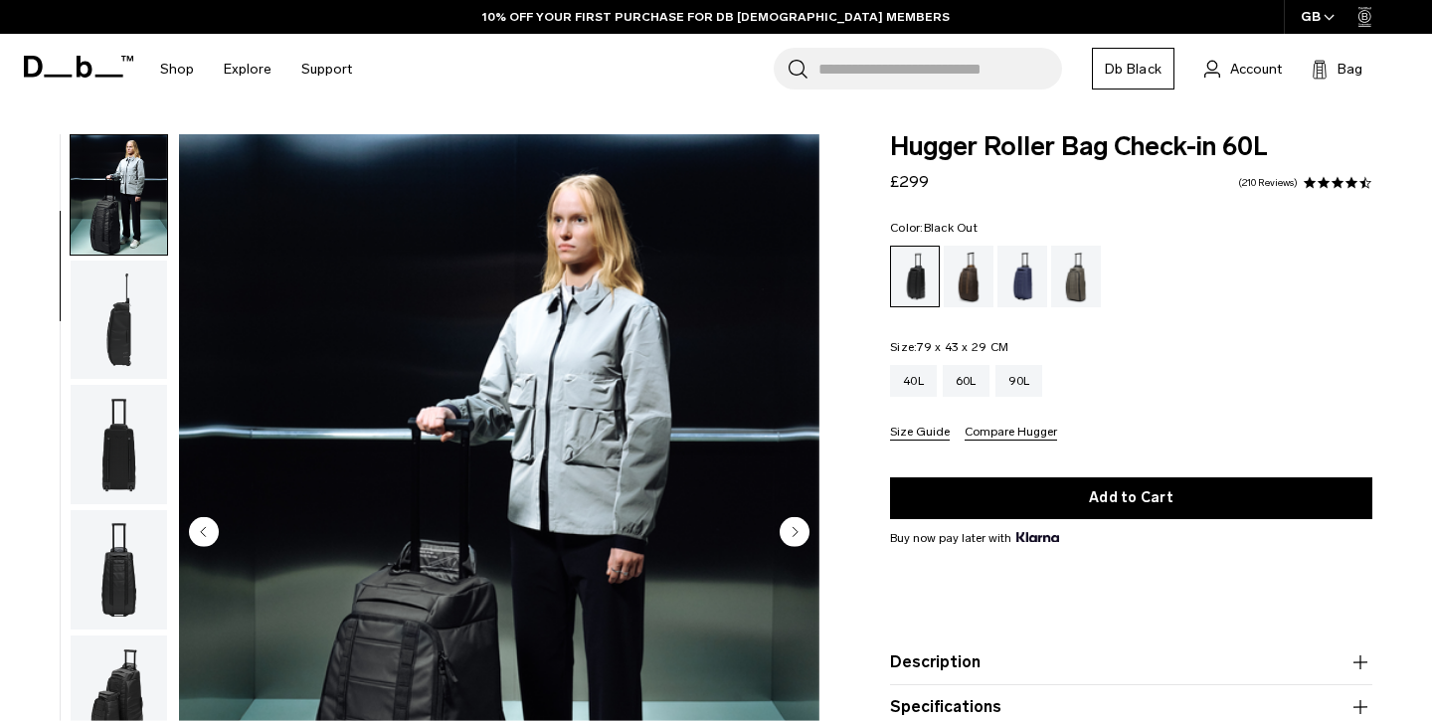
click at [125, 324] on img "button" at bounding box center [119, 319] width 96 height 119
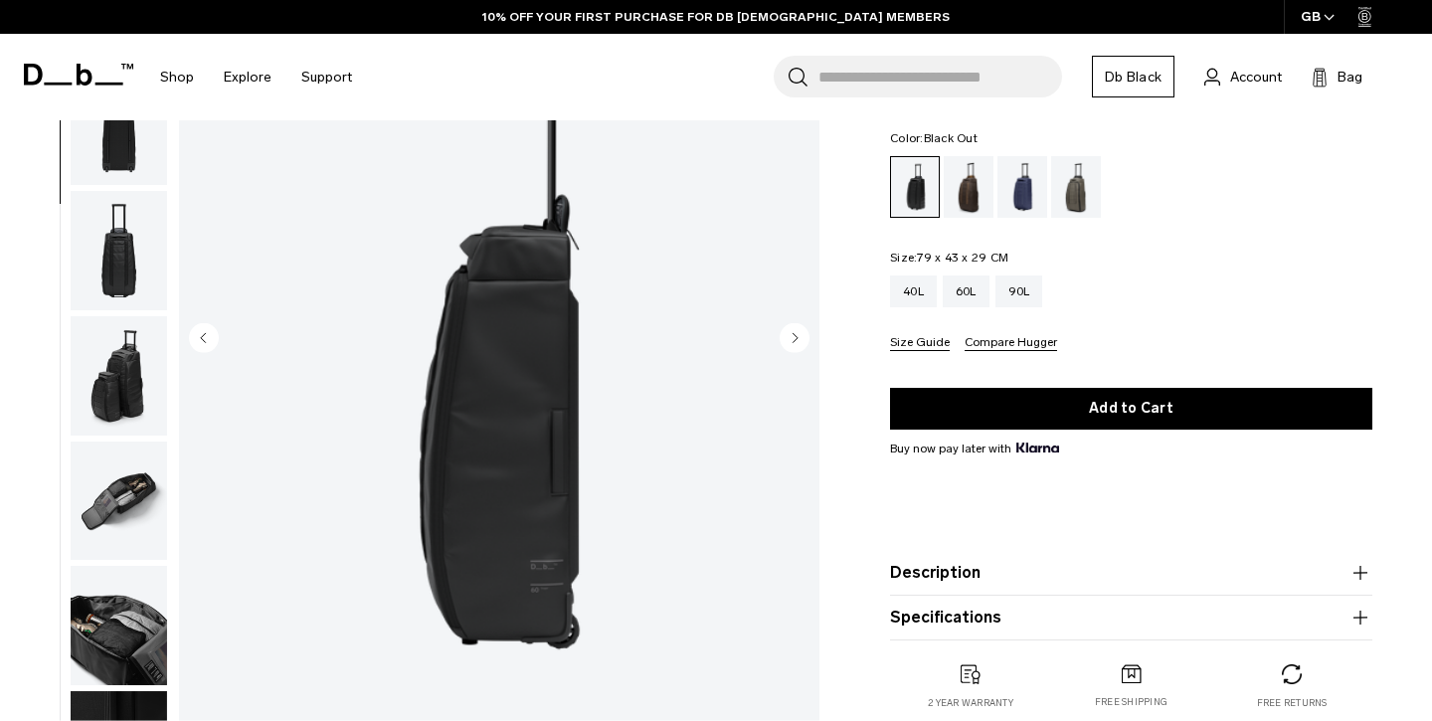
scroll to position [187, 0]
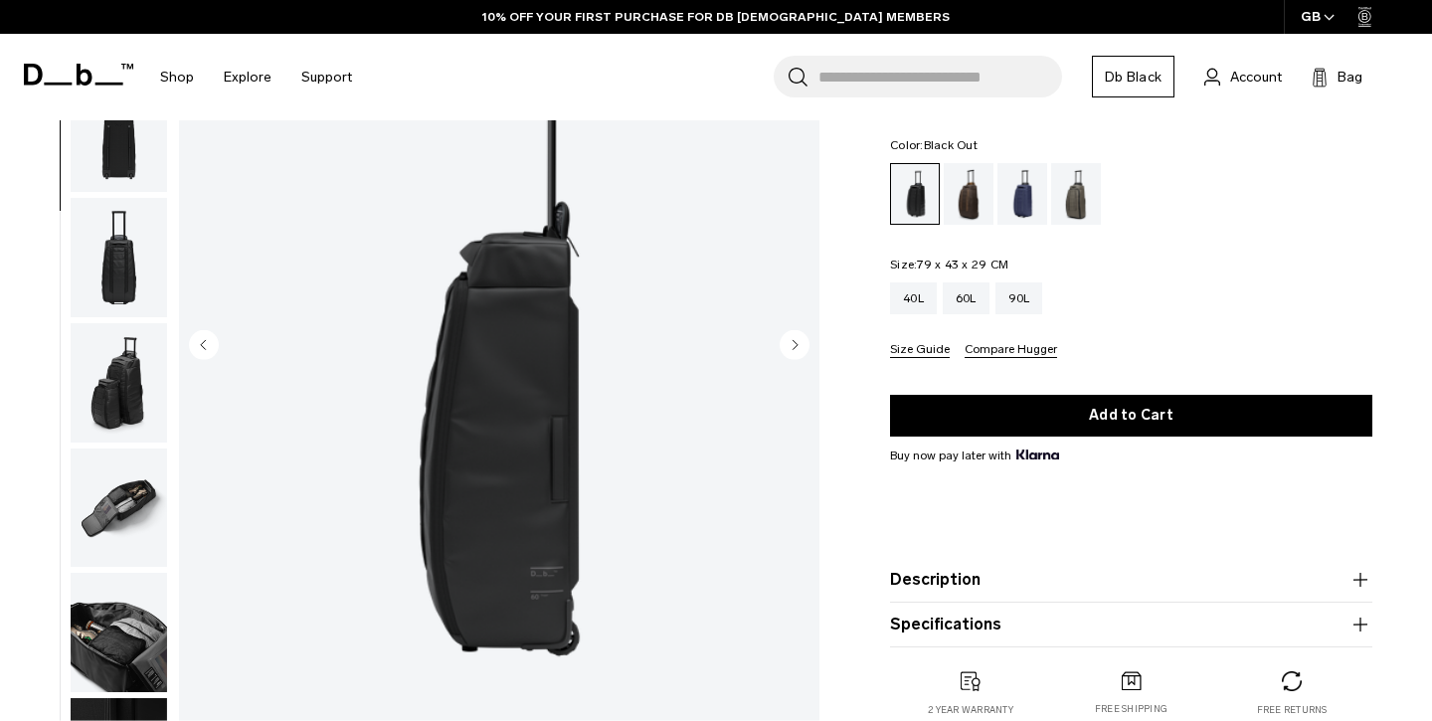
click at [140, 281] on img "button" at bounding box center [119, 257] width 96 height 119
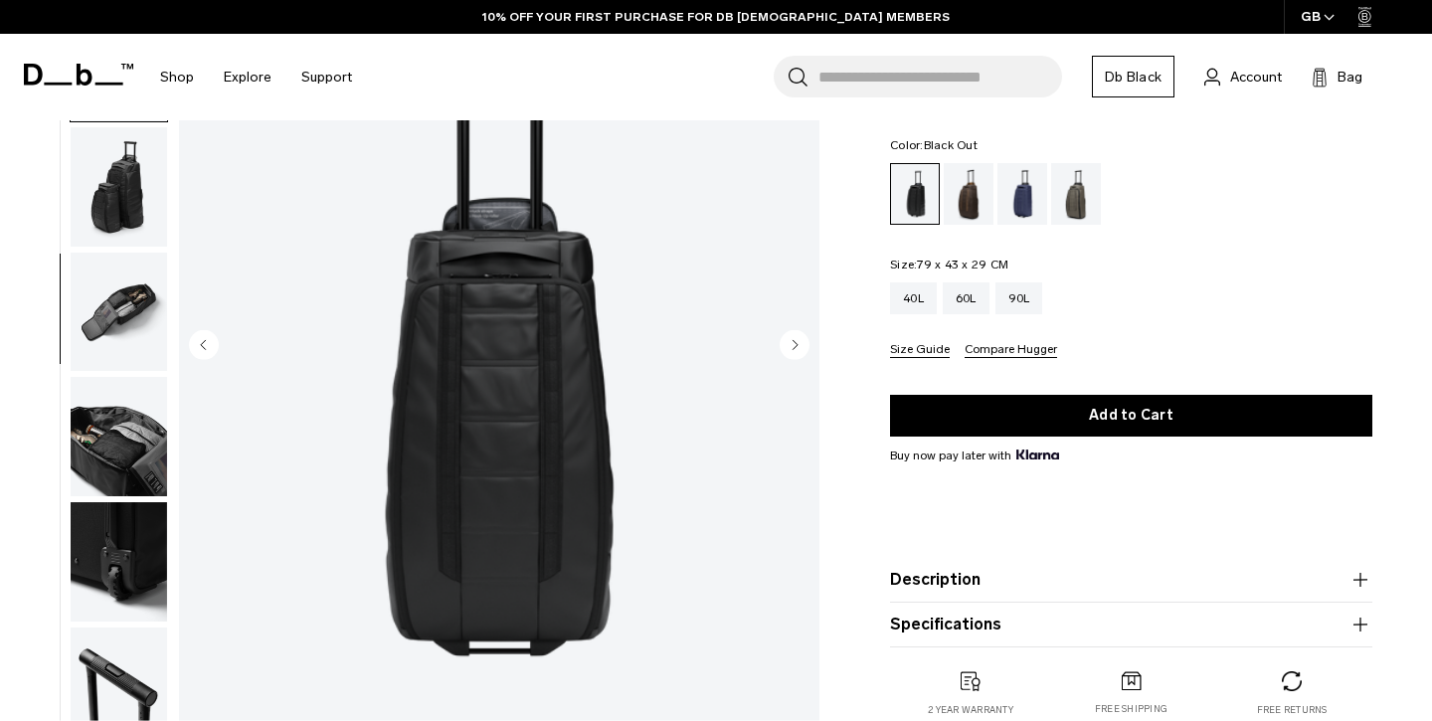
scroll to position [447, 0]
click at [139, 352] on img "button" at bounding box center [119, 311] width 96 height 119
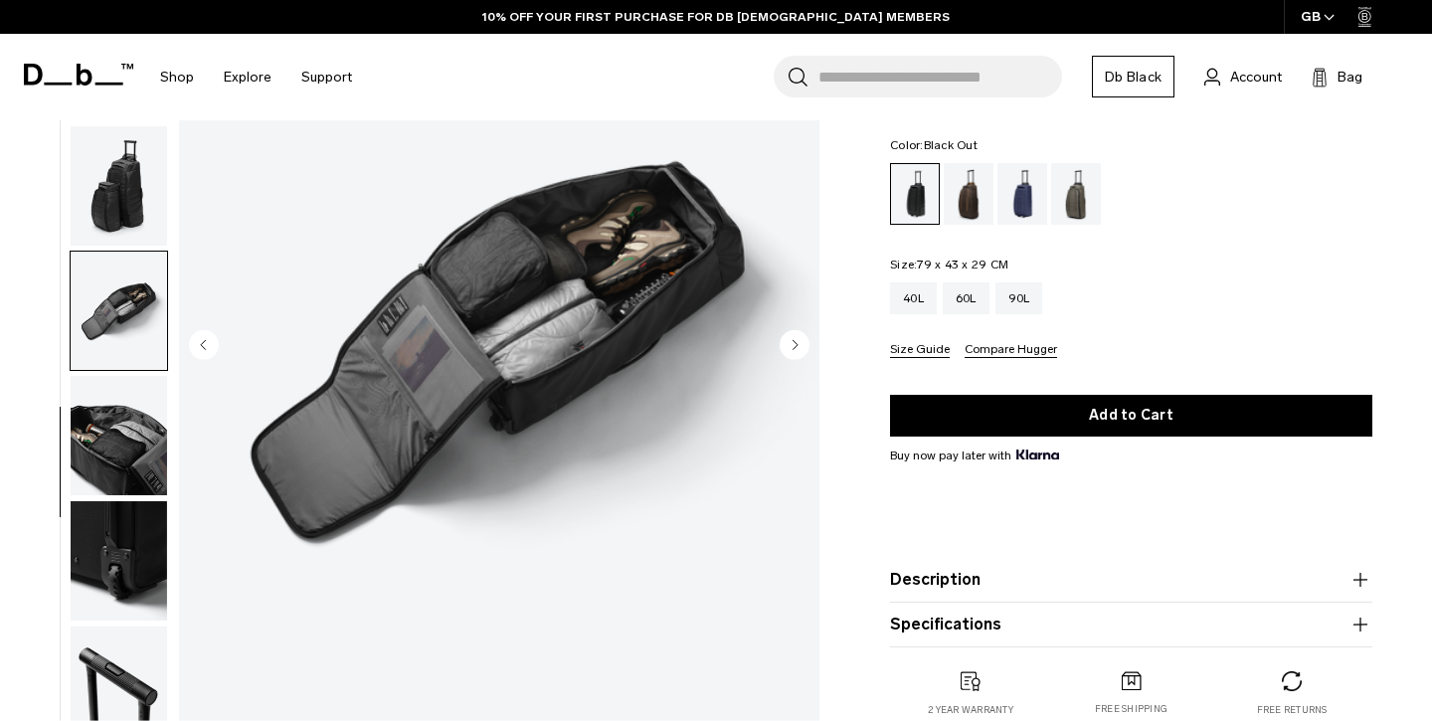
click at [135, 415] on img "button" at bounding box center [119, 435] width 96 height 119
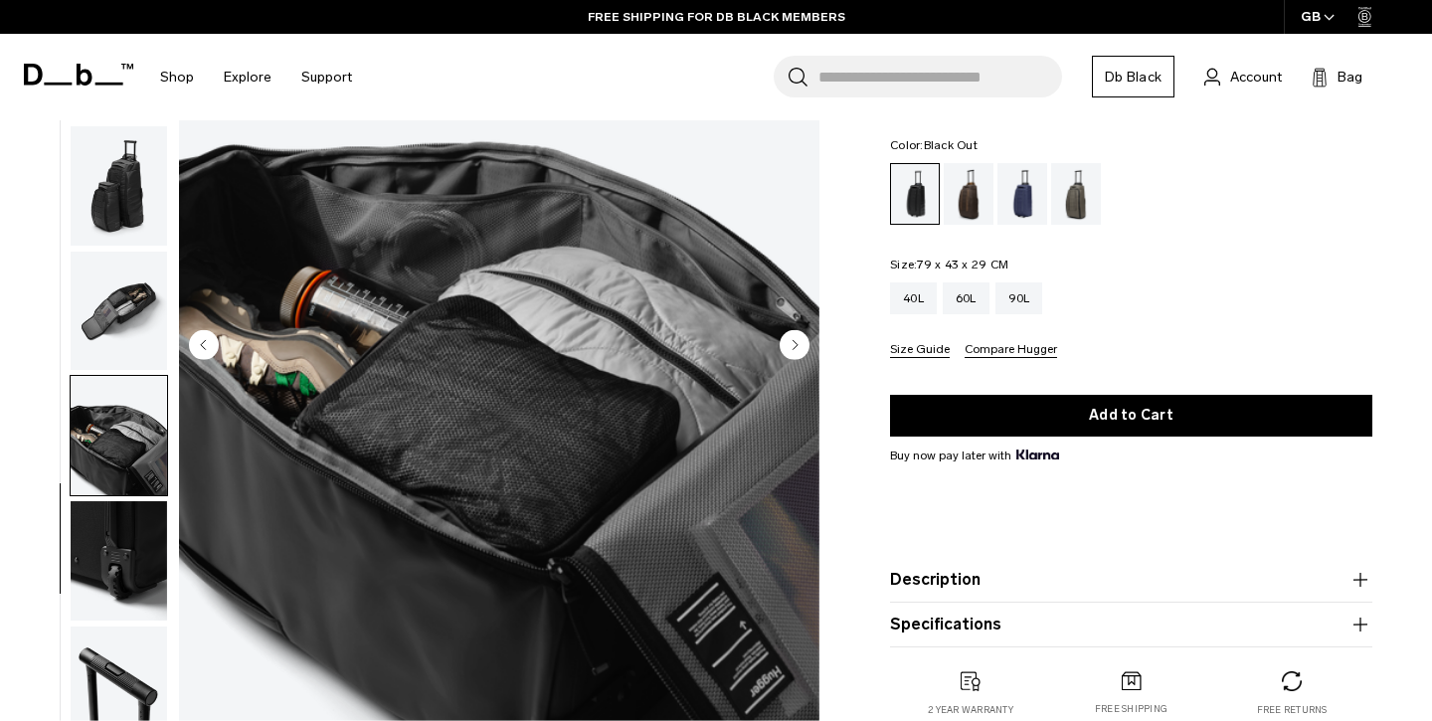
click at [131, 561] on img "button" at bounding box center [119, 560] width 96 height 119
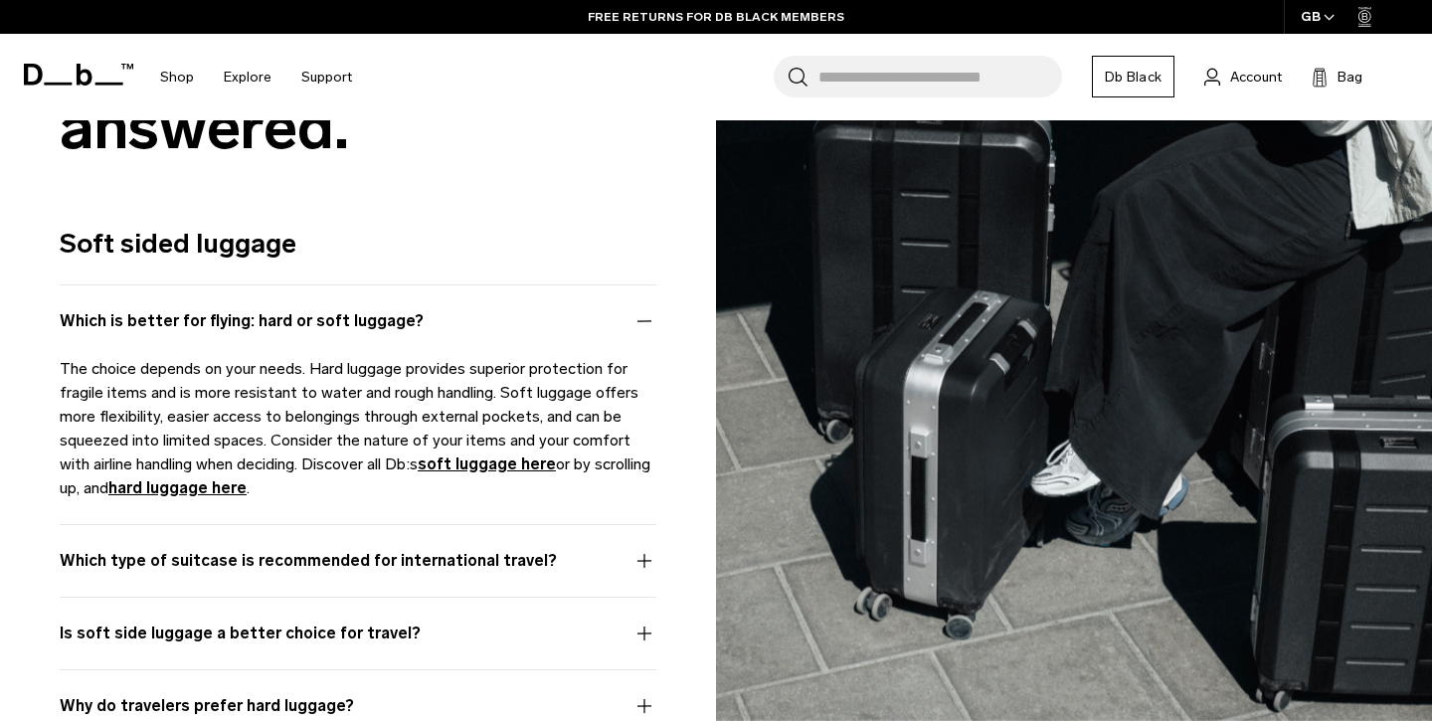
scroll to position [2259, 0]
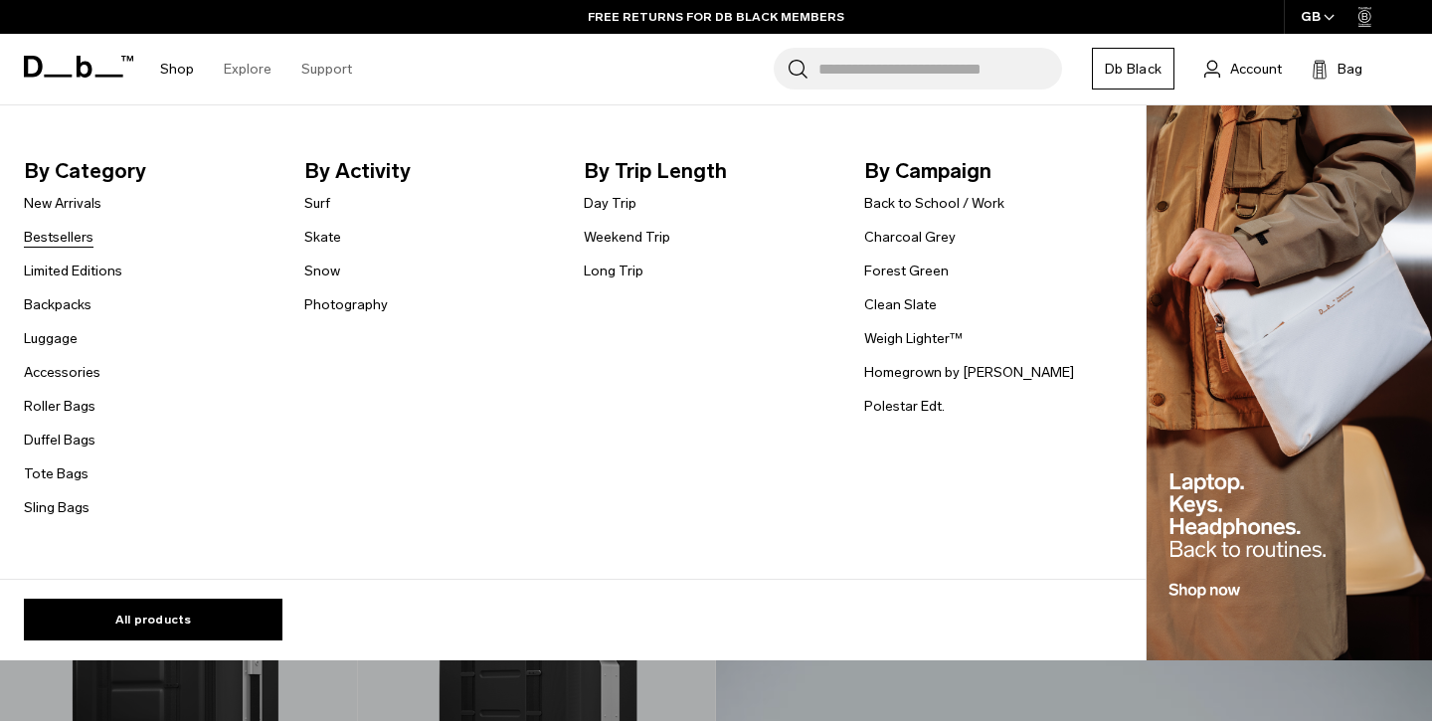
click at [79, 242] on link "Bestsellers" at bounding box center [59, 237] width 70 height 21
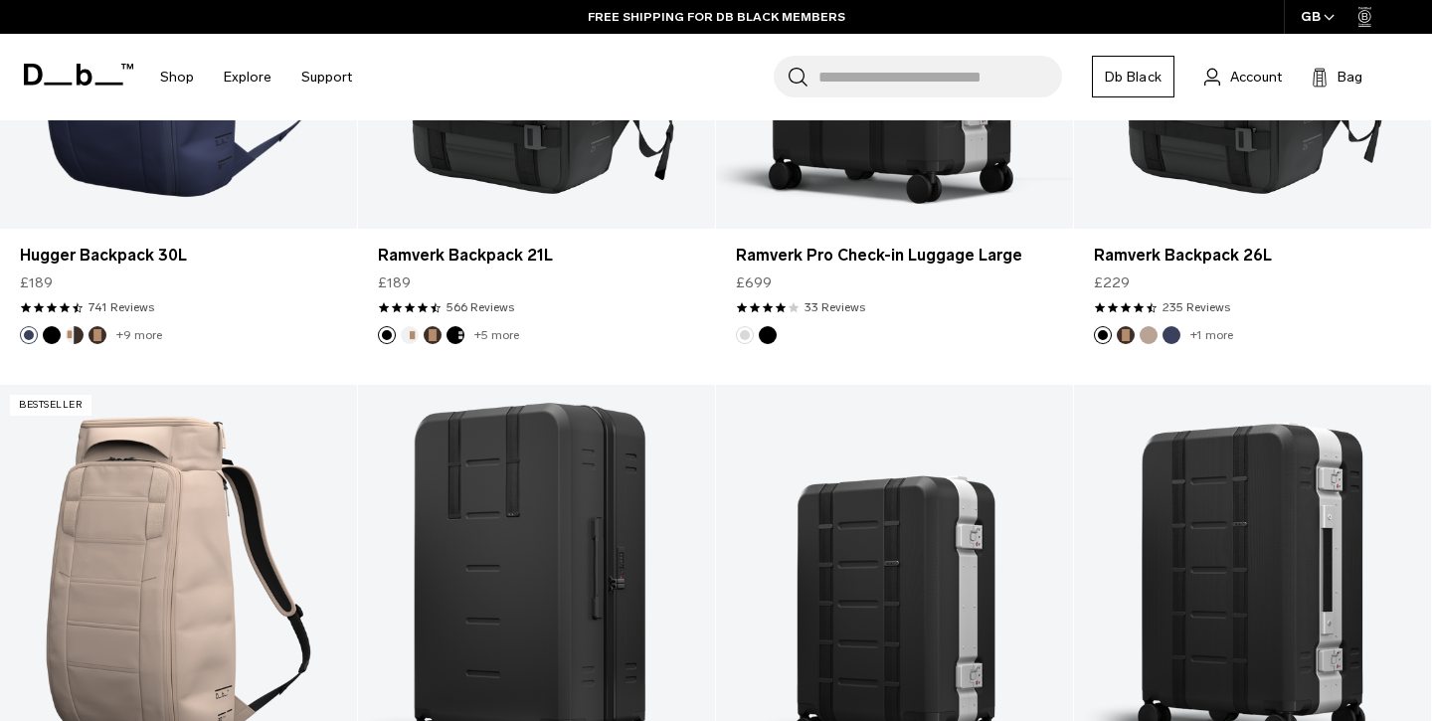
scroll to position [1425, 0]
